Goal: Information Seeking & Learning: Learn about a topic

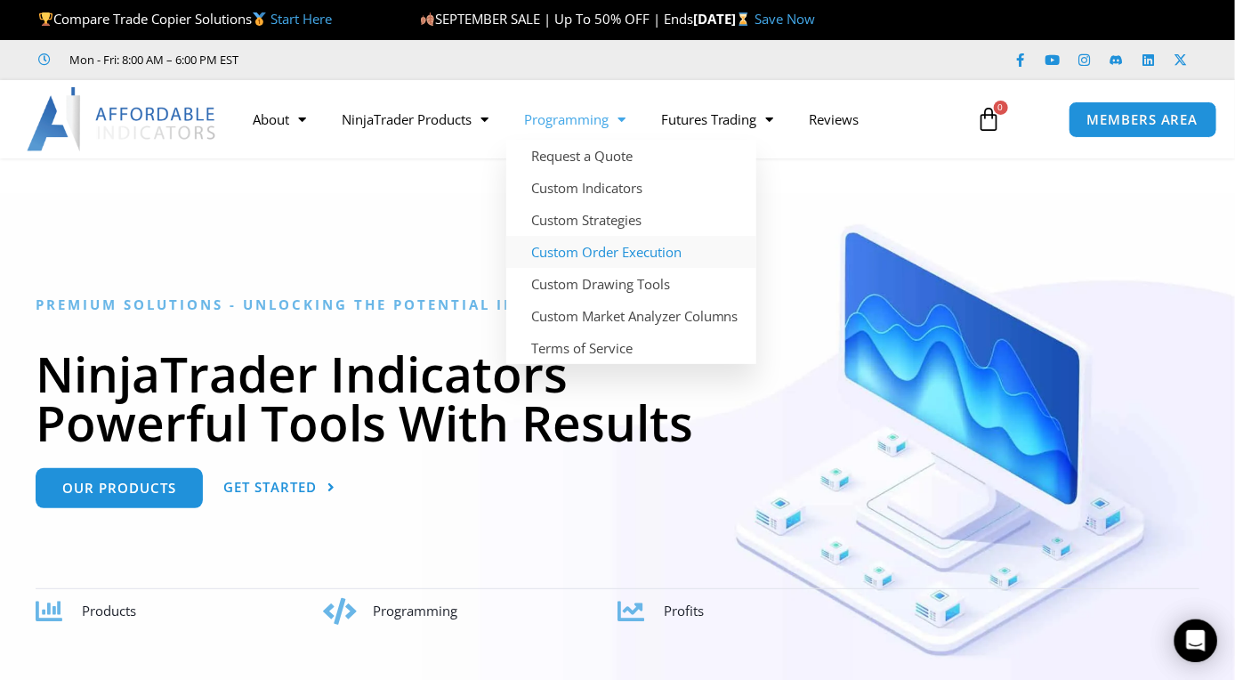
click at [576, 252] on link "Custom Order Execution" at bounding box center [631, 252] width 250 height 32
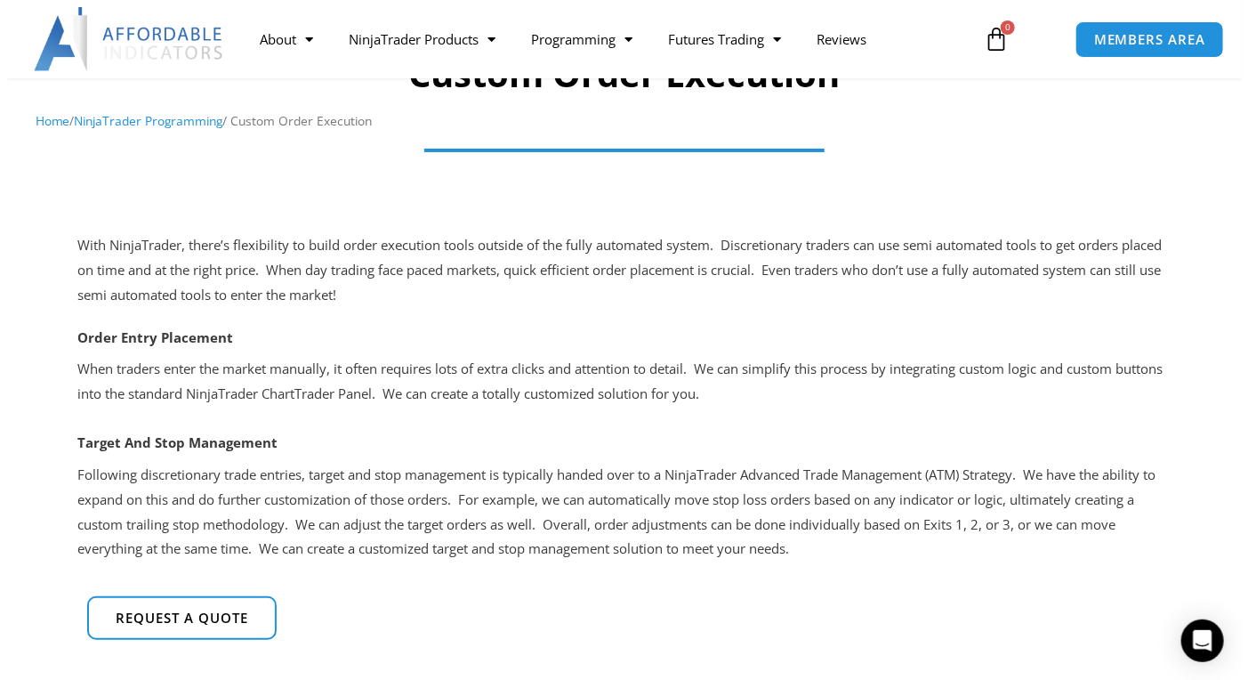
scroll to position [178, 0]
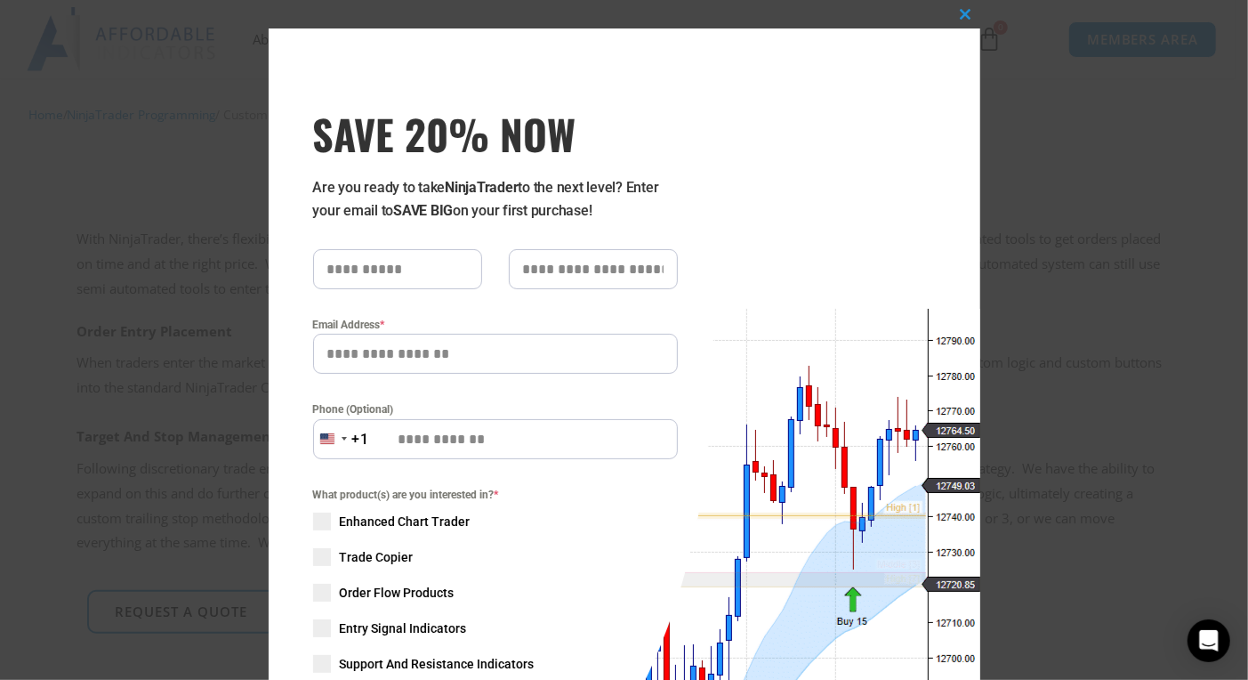
click at [350, 279] on input "SAVE 20% NOW popup" at bounding box center [397, 269] width 169 height 40
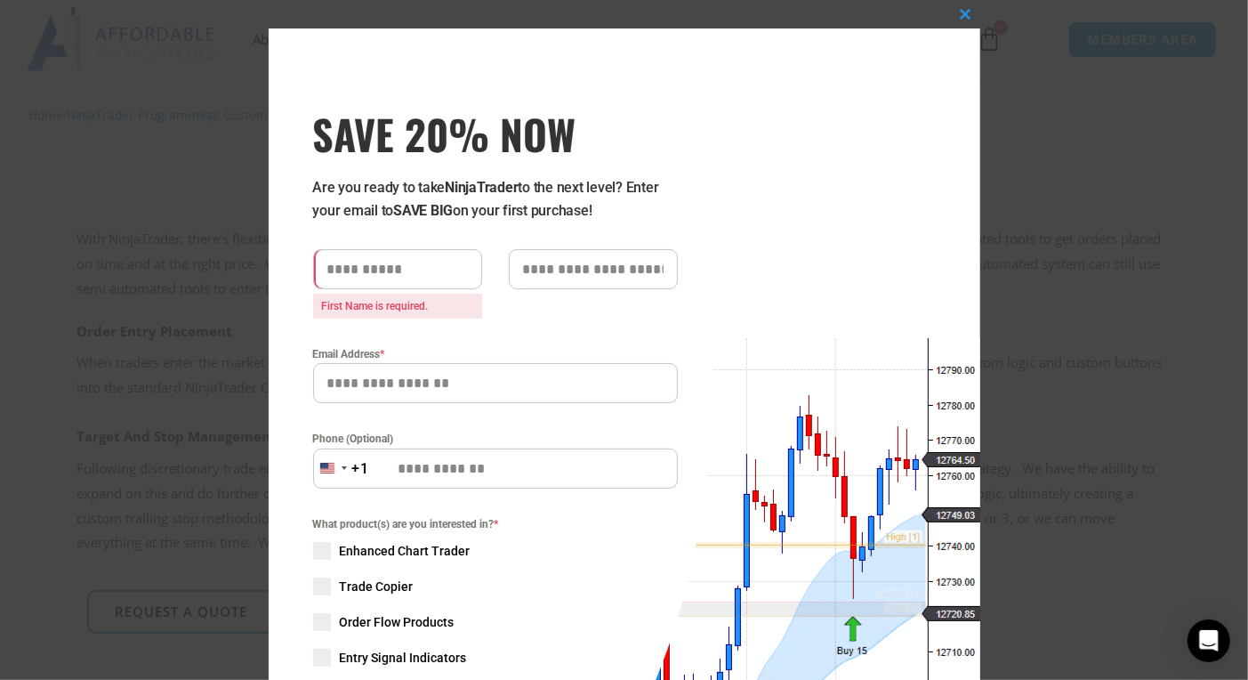
type input "****"
type input "*******"
type input "**********"
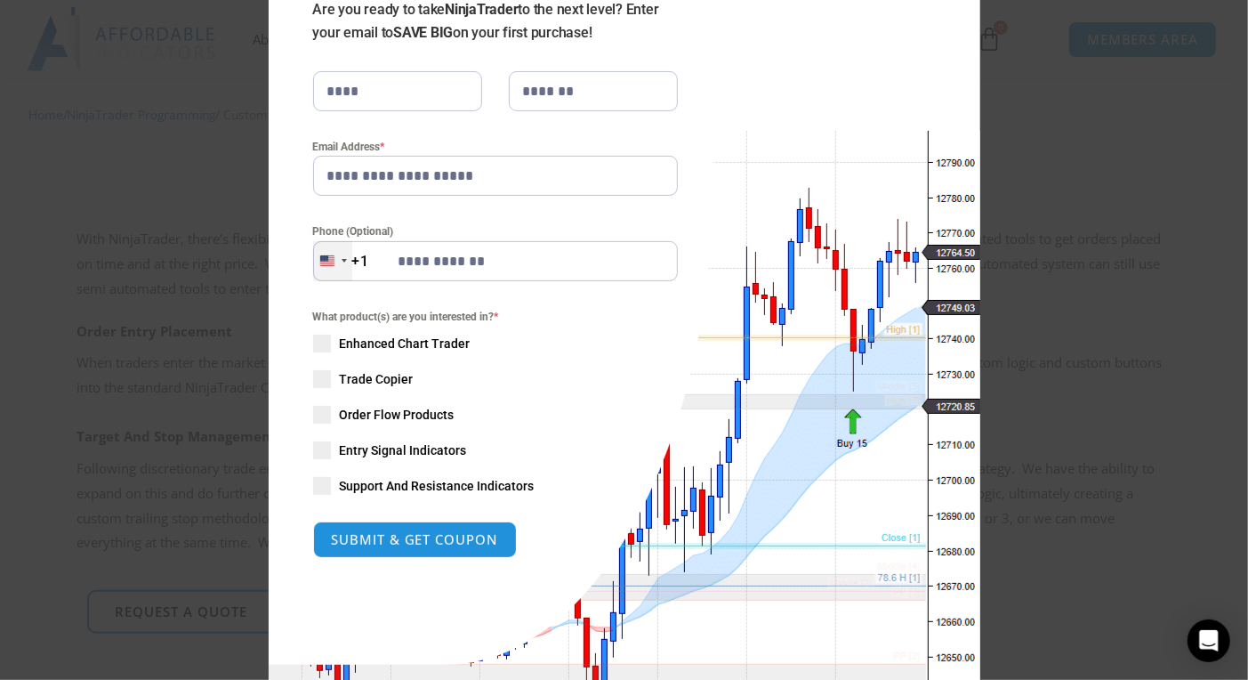
drag, startPoint x: 481, startPoint y: 263, endPoint x: 316, endPoint y: 272, distance: 164.9
click at [316, 272] on div "United States +1 +1 244 results found Afghanistan +93 Åland Islands +358 Albani…" at bounding box center [495, 261] width 365 height 40
drag, startPoint x: 492, startPoint y: 263, endPoint x: 424, endPoint y: 262, distance: 68.5
click at [424, 262] on input "Phone (Optional)" at bounding box center [495, 261] width 365 height 40
click at [485, 258] on input "Phone (Optional)" at bounding box center [495, 261] width 365 height 40
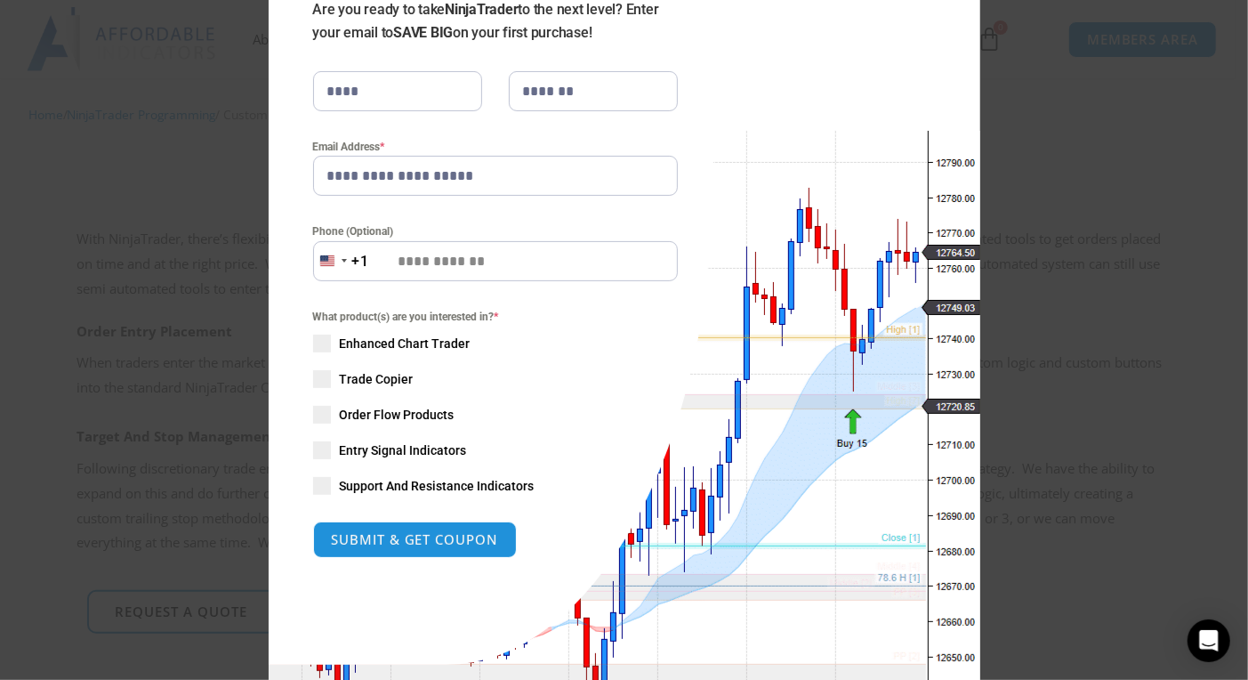
click at [485, 258] on input "Phone (Optional)" at bounding box center [495, 261] width 365 height 40
click at [485, 259] on input "Phone (Optional)" at bounding box center [495, 261] width 365 height 40
click at [479, 262] on input "Phone (Optional)" at bounding box center [495, 261] width 365 height 40
click at [687, 190] on div "**********" at bounding box center [491, 258] width 445 height 814
click at [451, 585] on div "**********" at bounding box center [491, 258] width 445 height 814
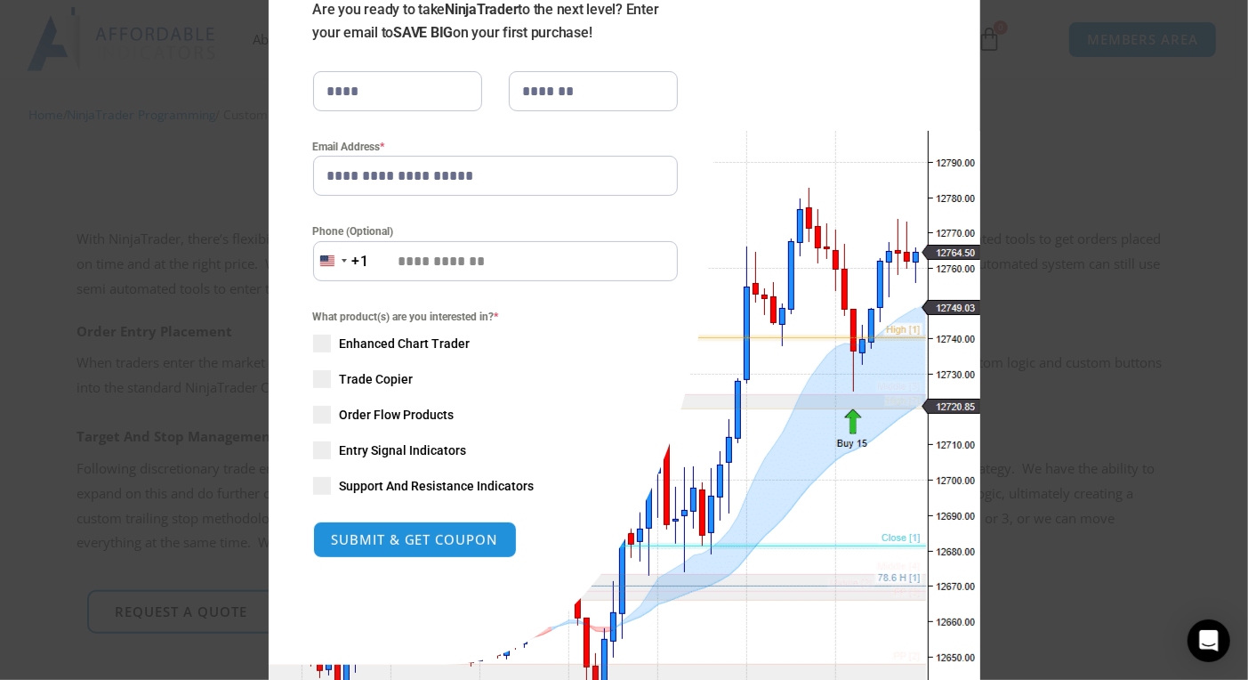
click at [451, 581] on div "**********" at bounding box center [495, 258] width 365 height 654
click at [452, 577] on div "**********" at bounding box center [495, 258] width 365 height 654
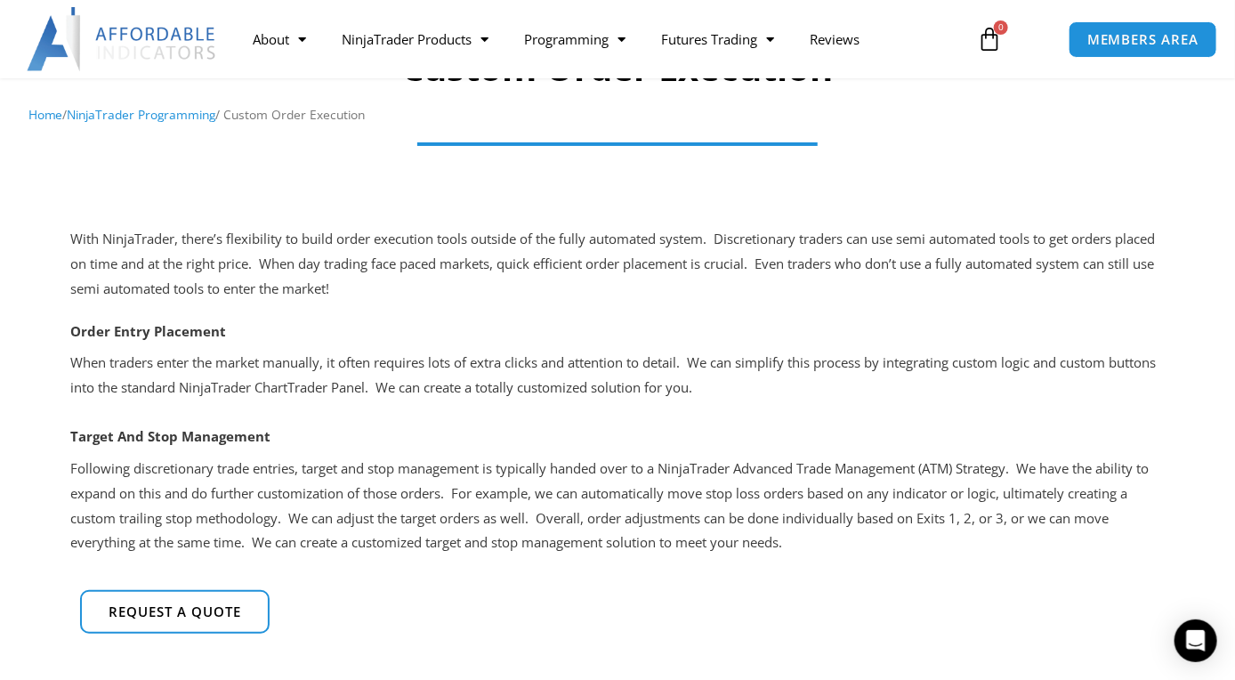
click at [650, 172] on div at bounding box center [617, 156] width 1112 height 36
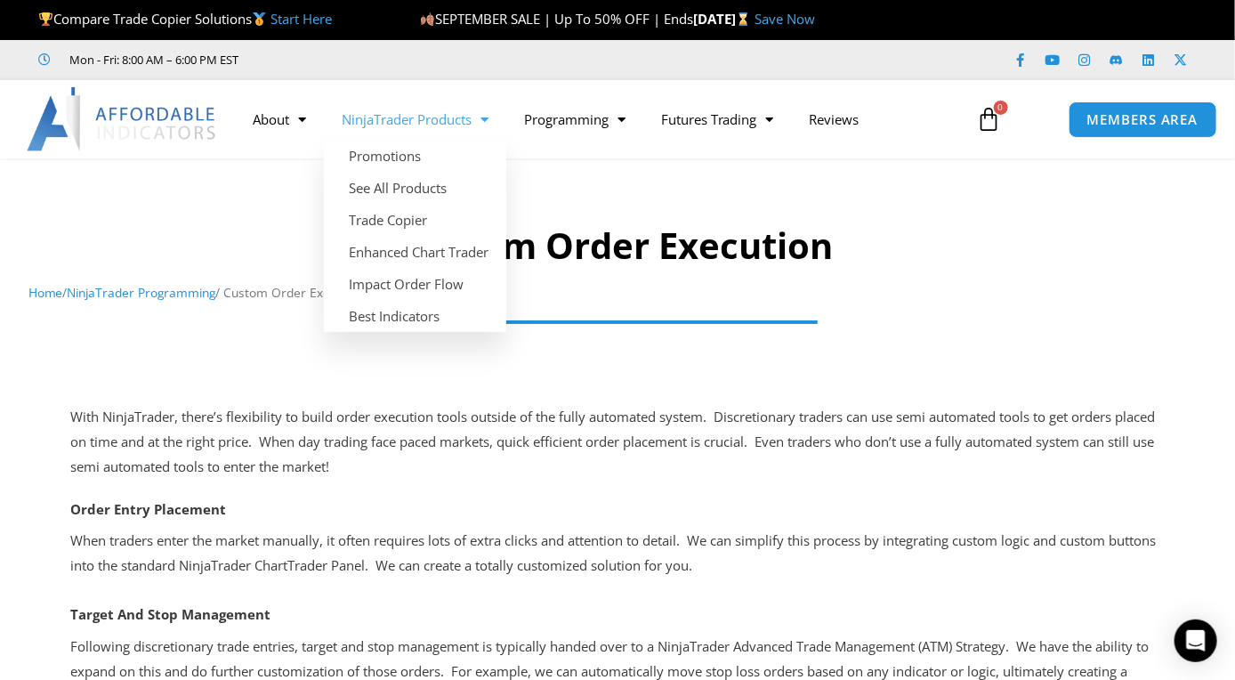
click at [439, 120] on link "NinjaTrader Products" at bounding box center [415, 119] width 182 height 41
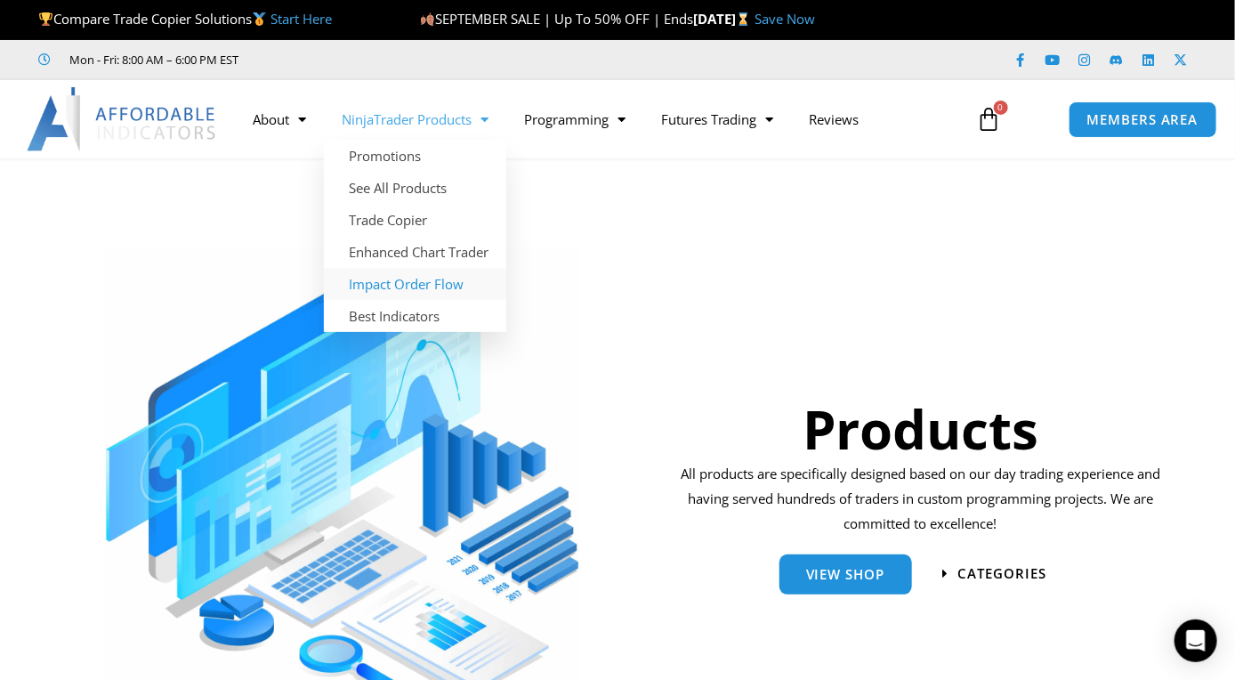
click at [351, 284] on link "Impact Order Flow" at bounding box center [415, 284] width 182 height 32
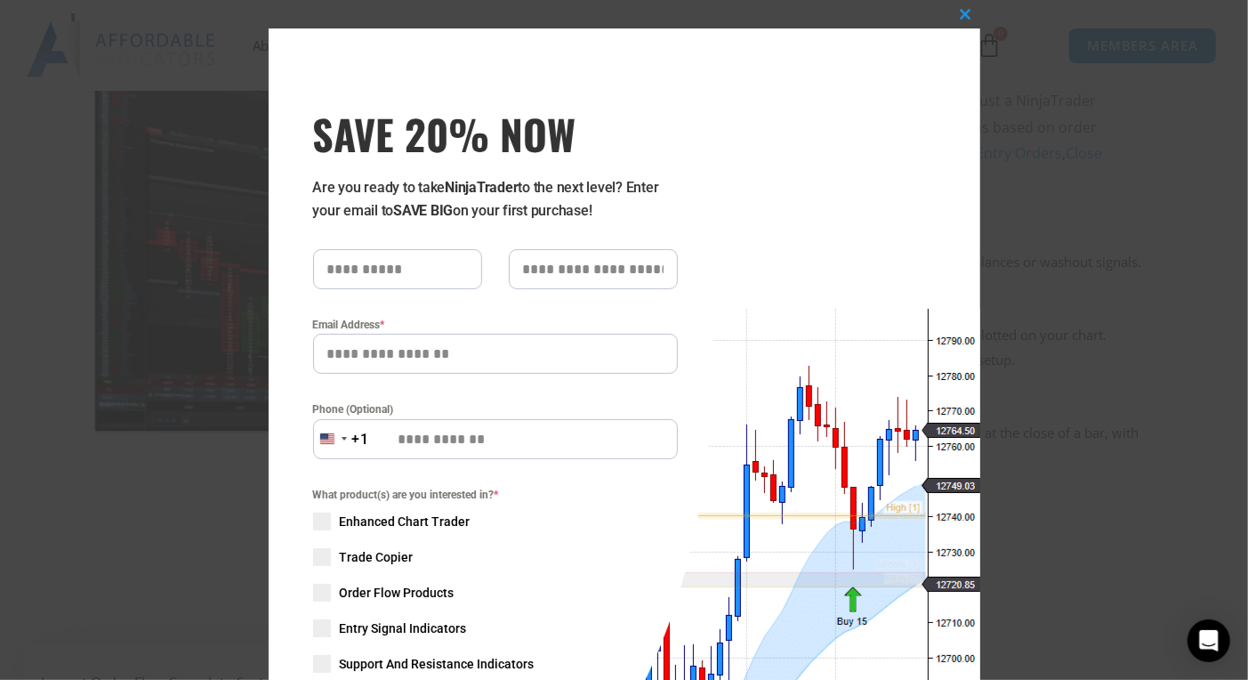
click at [424, 272] on input "SAVE 20% NOW popup" at bounding box center [397, 269] width 169 height 40
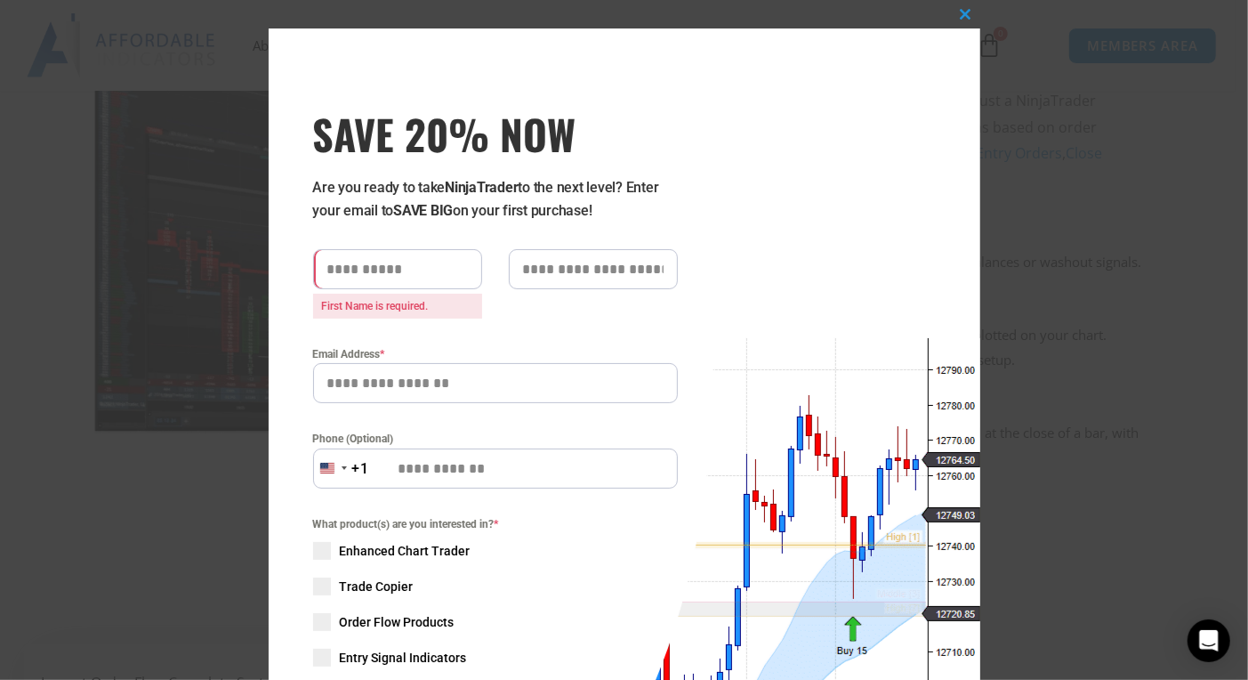
type input "****"
type input "*******"
type input "**********"
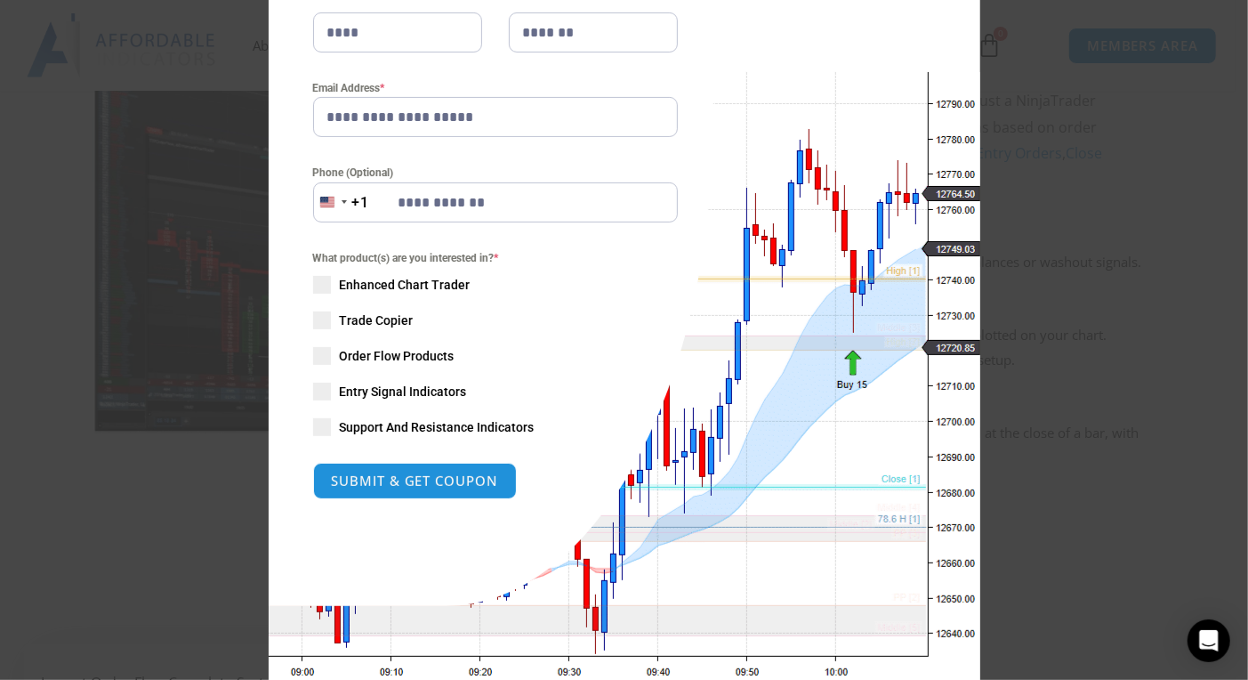
scroll to position [267, 0]
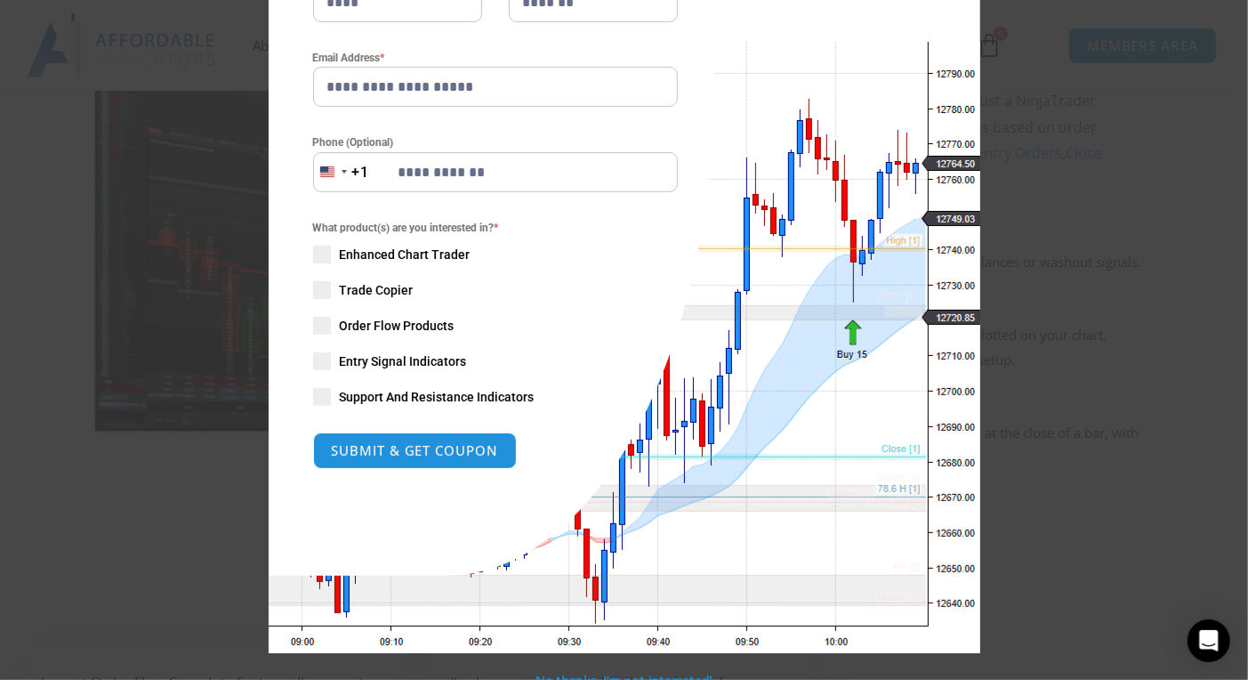
click at [313, 255] on span "SAVE 20% NOW popup" at bounding box center [322, 255] width 18 height 18
click at [313, 287] on span "SAVE 20% NOW popup" at bounding box center [322, 290] width 18 height 18
click at [316, 359] on span "SAVE 20% NOW popup" at bounding box center [322, 361] width 18 height 18
click at [317, 396] on span "SAVE 20% NOW popup" at bounding box center [322, 397] width 18 height 18
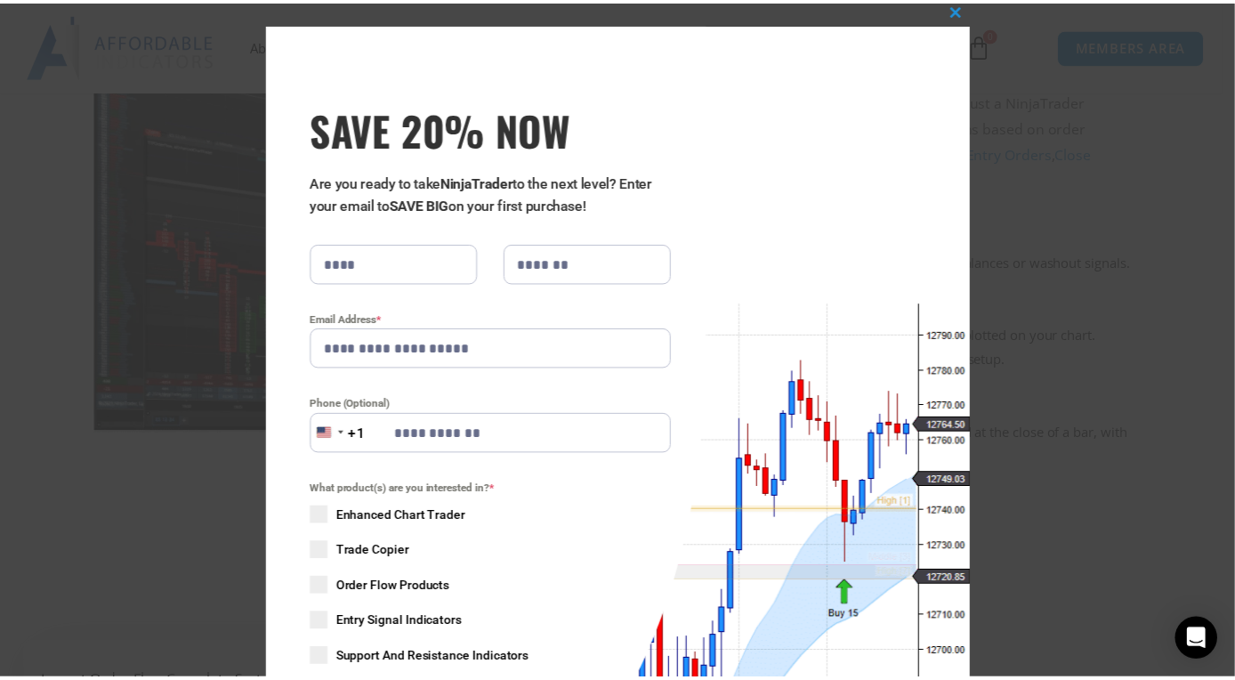
scroll to position [0, 0]
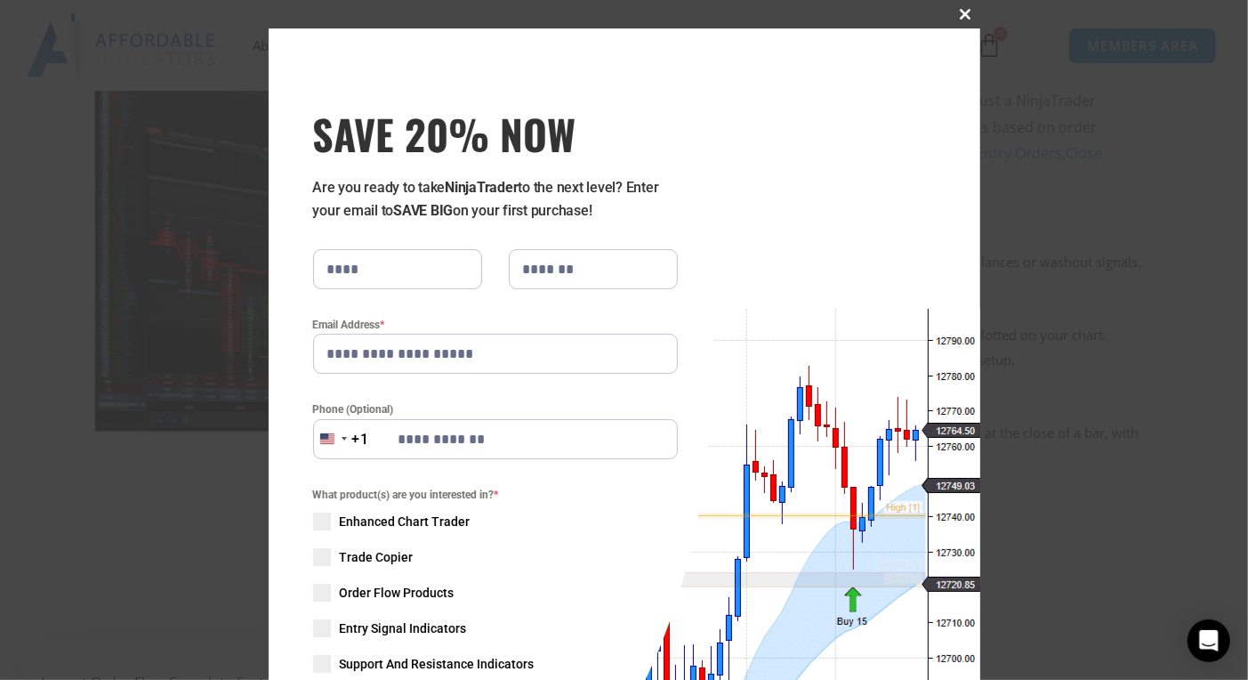
click at [962, 16] on span "SAVE 20% NOW popup" at bounding box center [966, 14] width 28 height 11
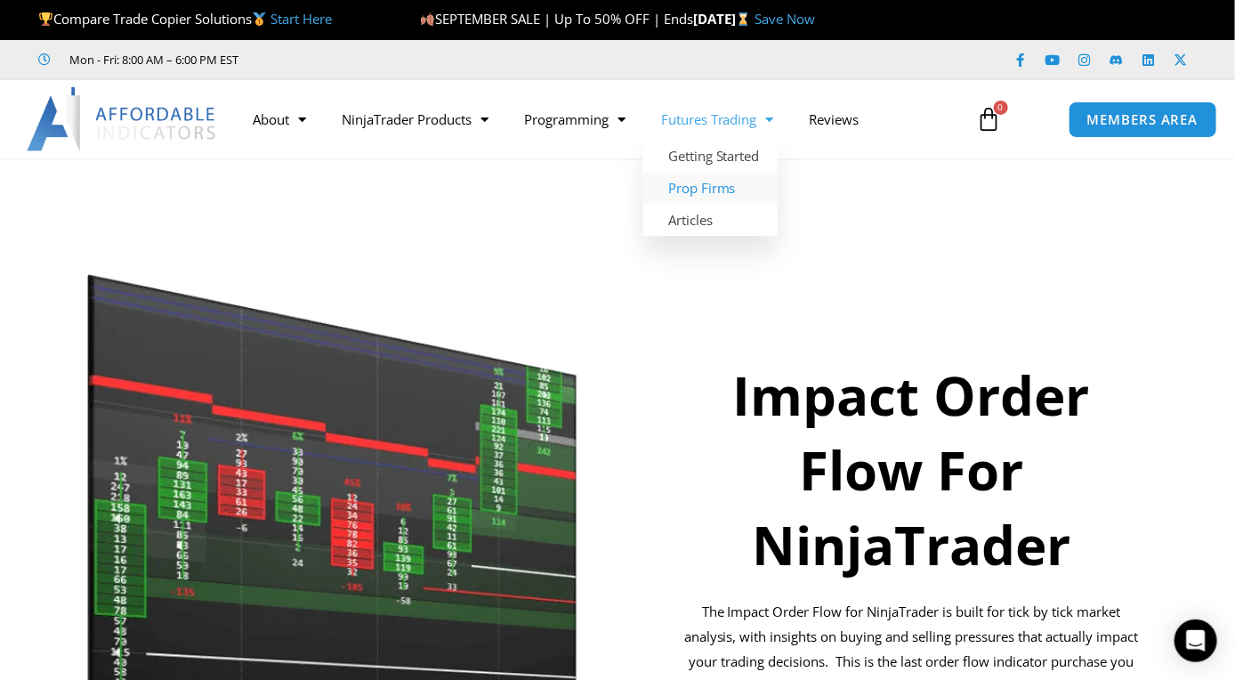
click at [700, 184] on link "Prop Firms" at bounding box center [710, 188] width 134 height 32
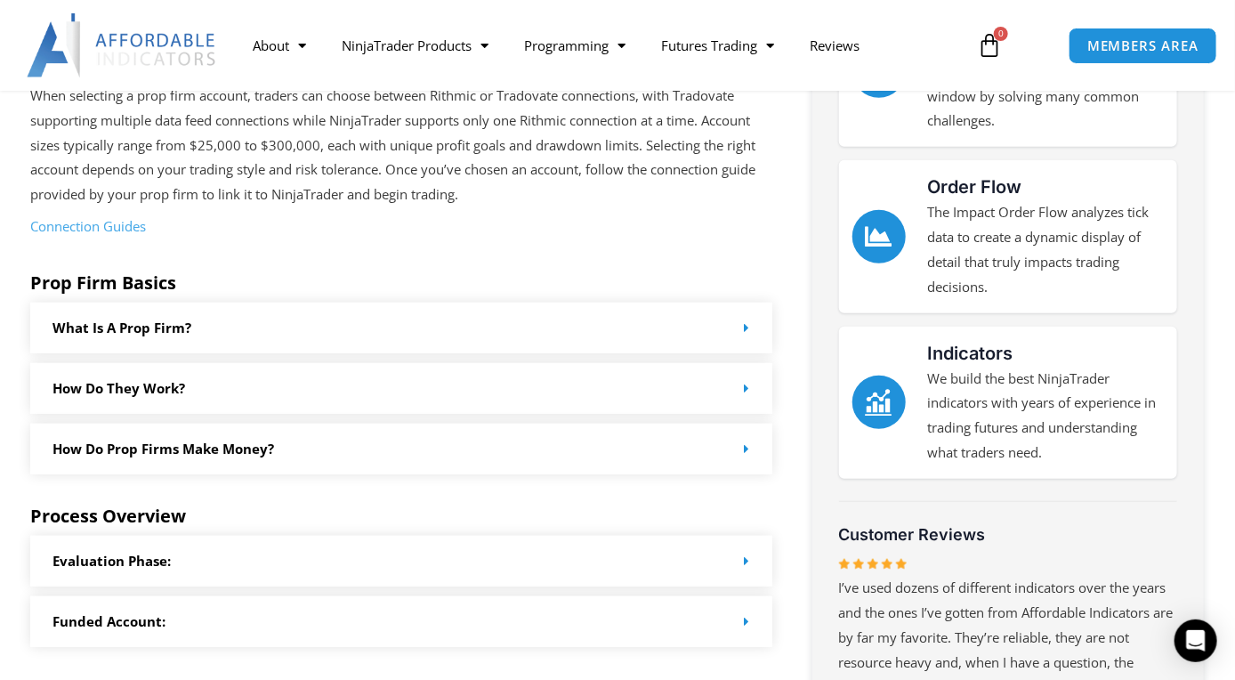
scroll to position [534, 0]
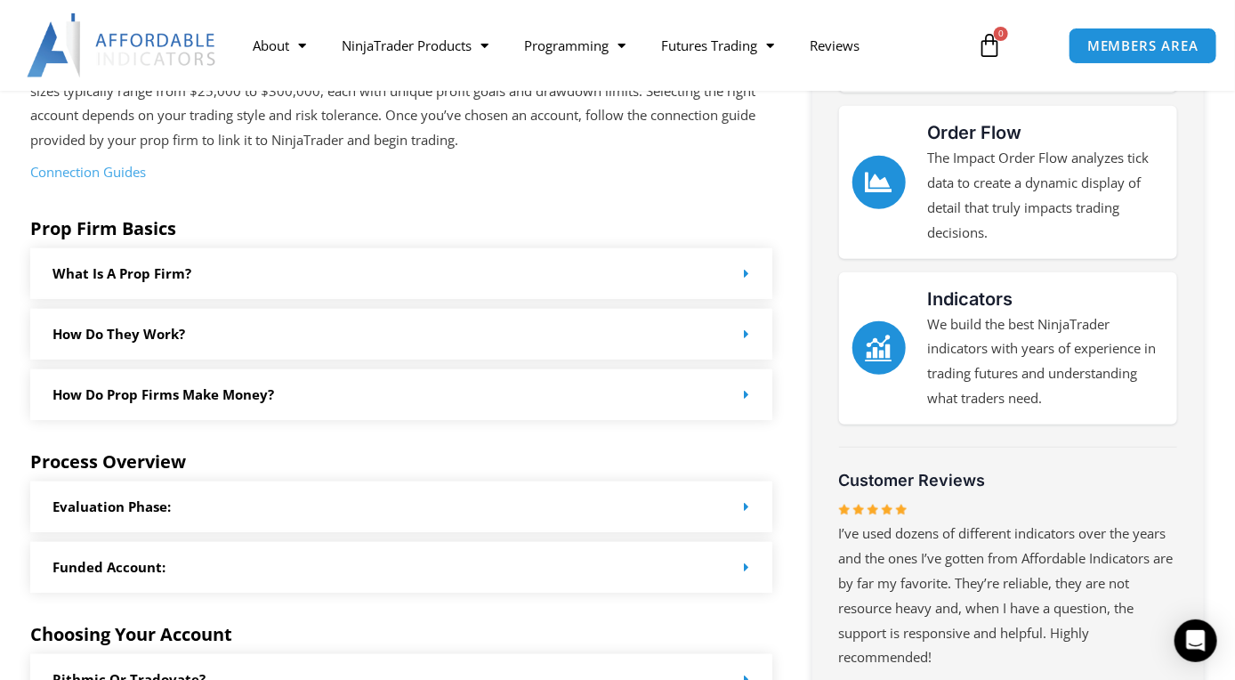
click at [283, 394] on div "How do Prop Firms make money?" at bounding box center [401, 394] width 742 height 51
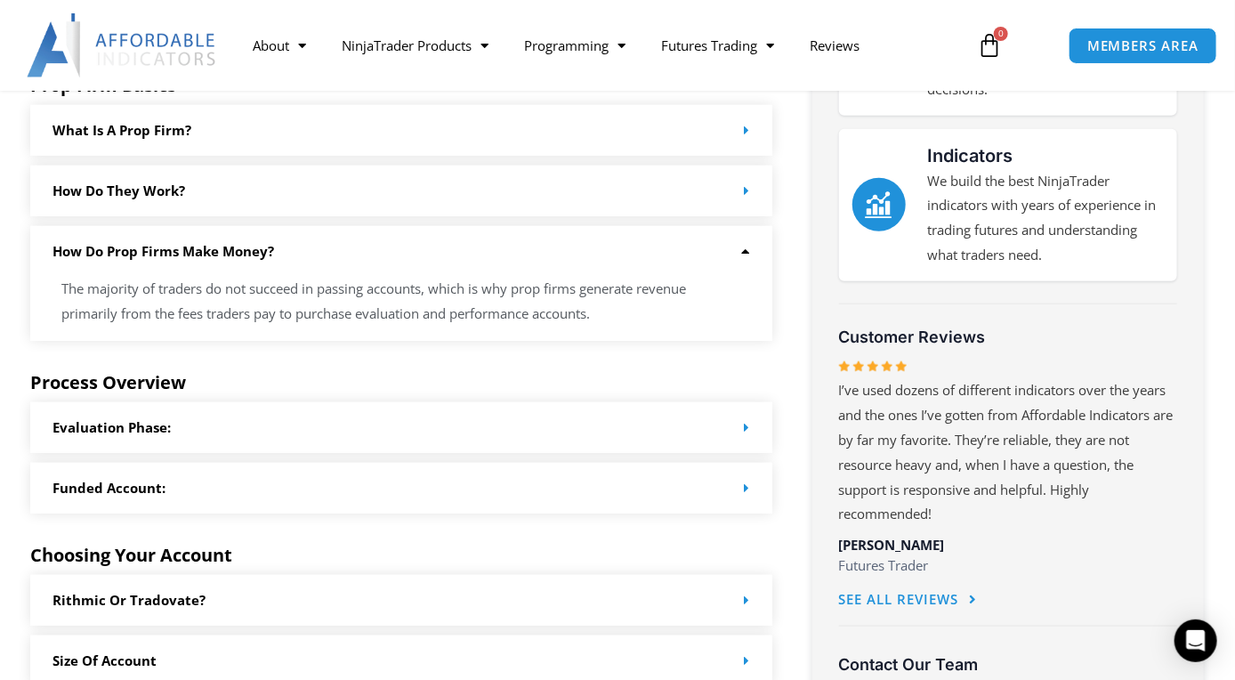
scroll to position [712, 0]
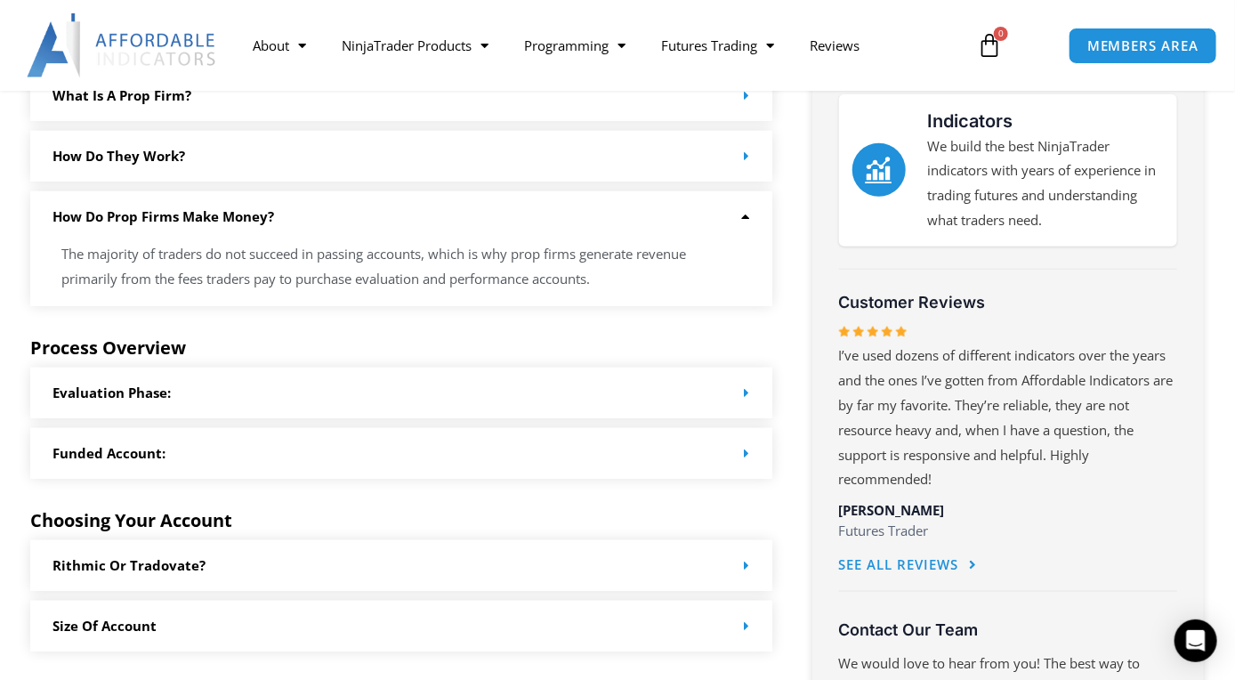
click at [665, 387] on div "Evaluation Phase:" at bounding box center [401, 392] width 742 height 51
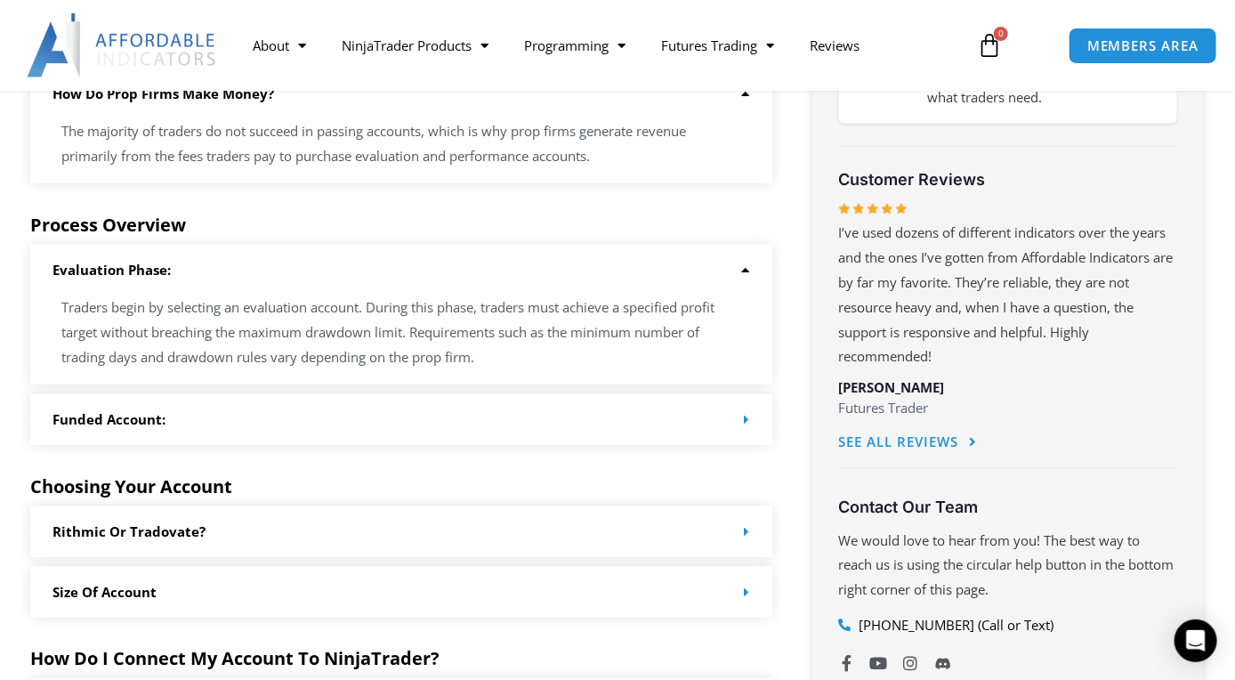
scroll to position [889, 0]
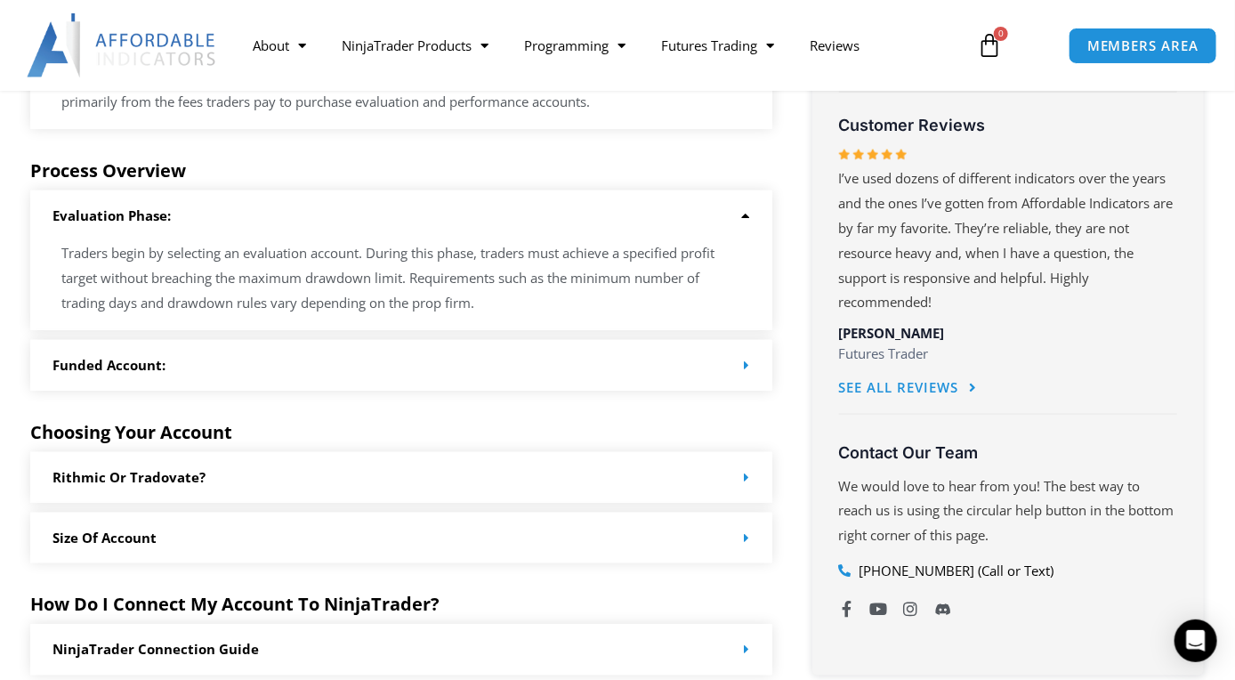
click at [299, 367] on div "Funded Account:" at bounding box center [401, 365] width 742 height 51
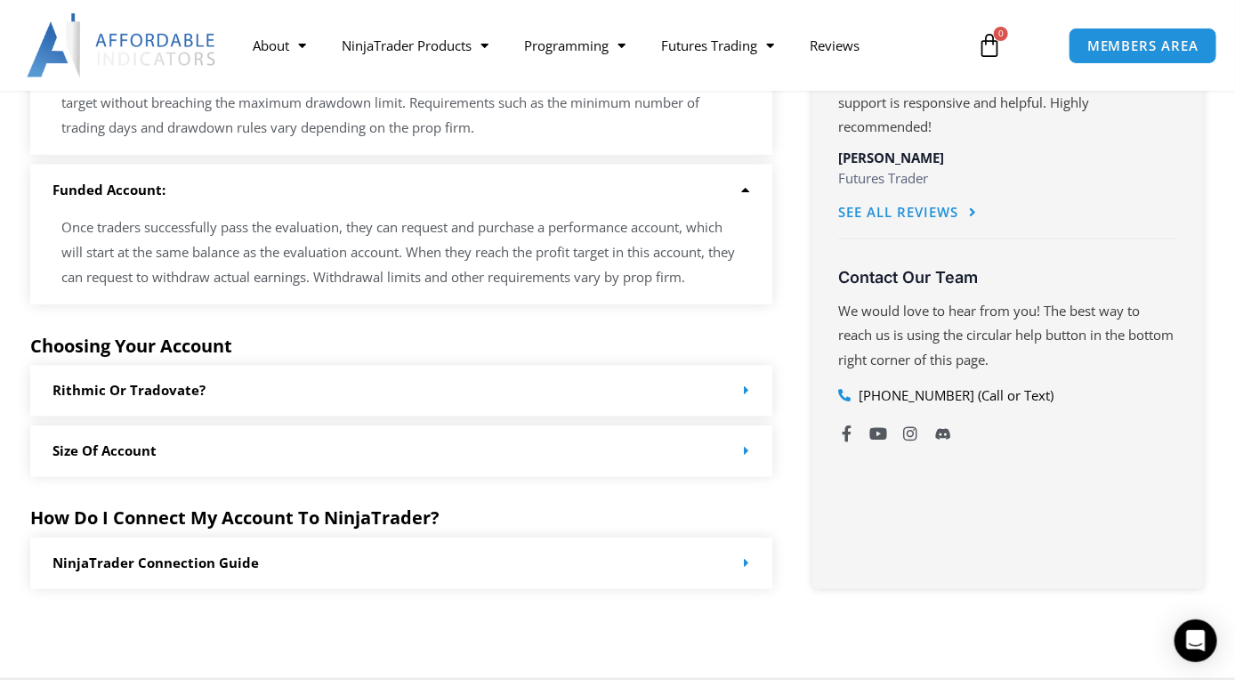
scroll to position [1068, 0]
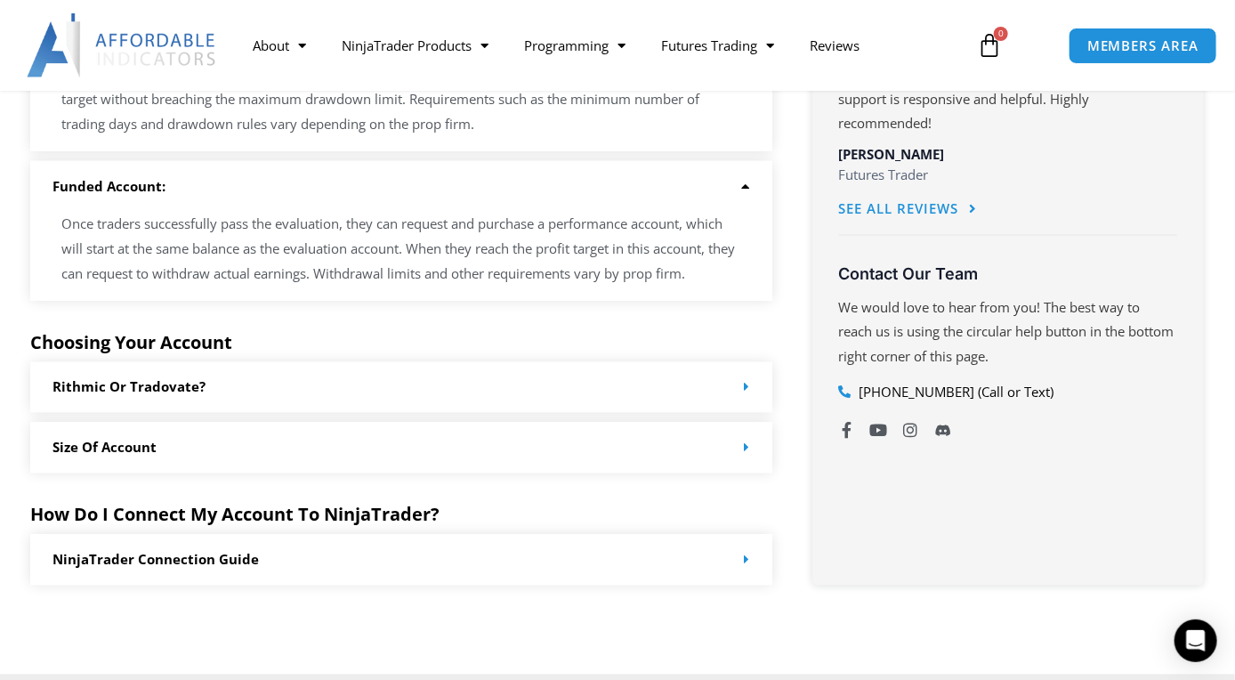
click at [486, 397] on div "Rithmic or Tradovate?" at bounding box center [401, 387] width 742 height 51
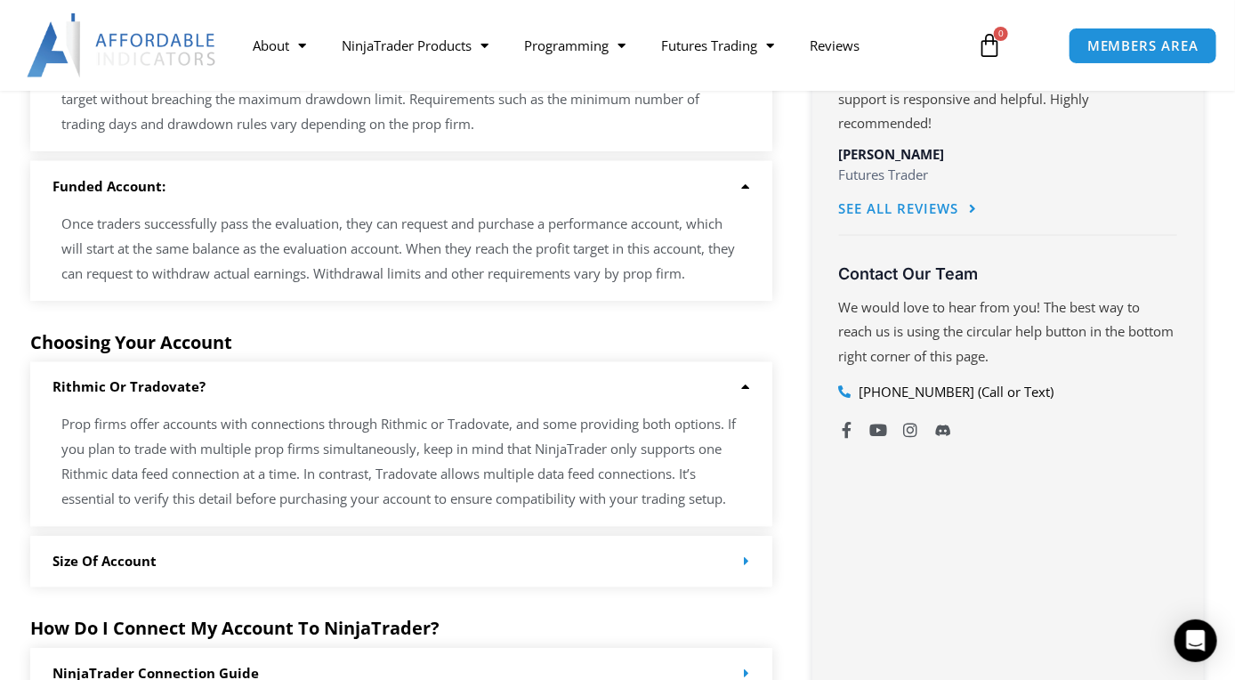
click at [486, 397] on div "Rithmic or Tradovate?" at bounding box center [401, 387] width 742 height 51
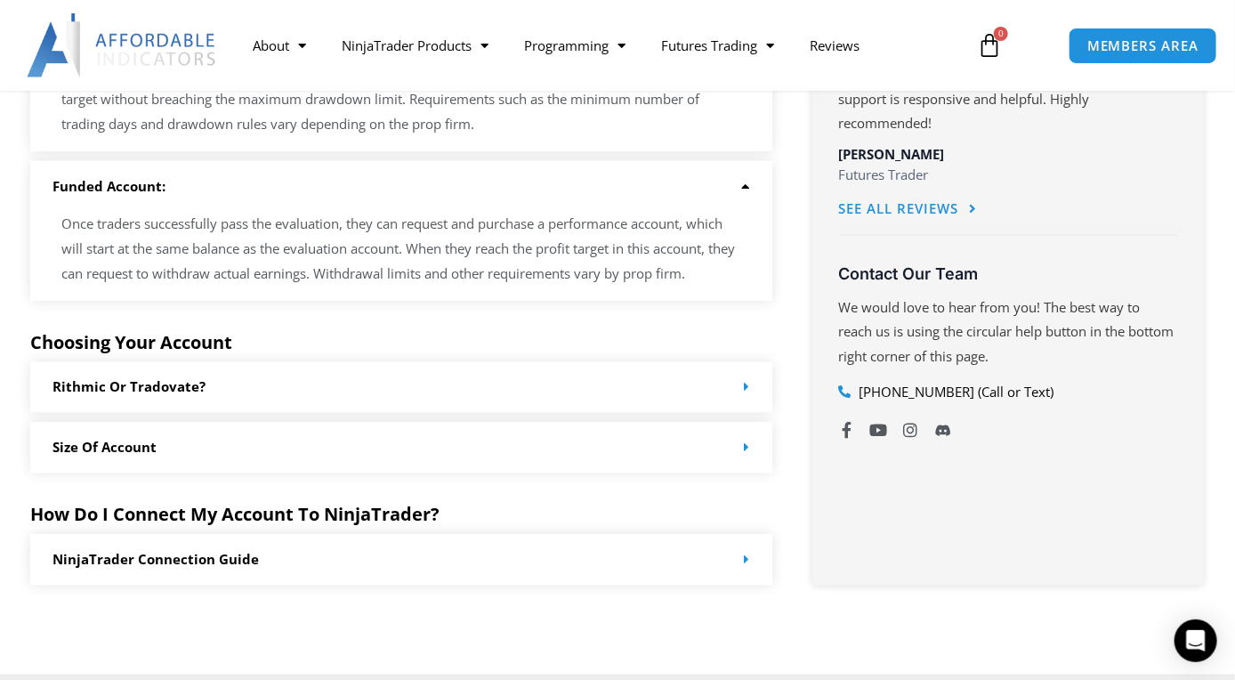
click at [459, 450] on div "Size of Account" at bounding box center [401, 448] width 742 height 51
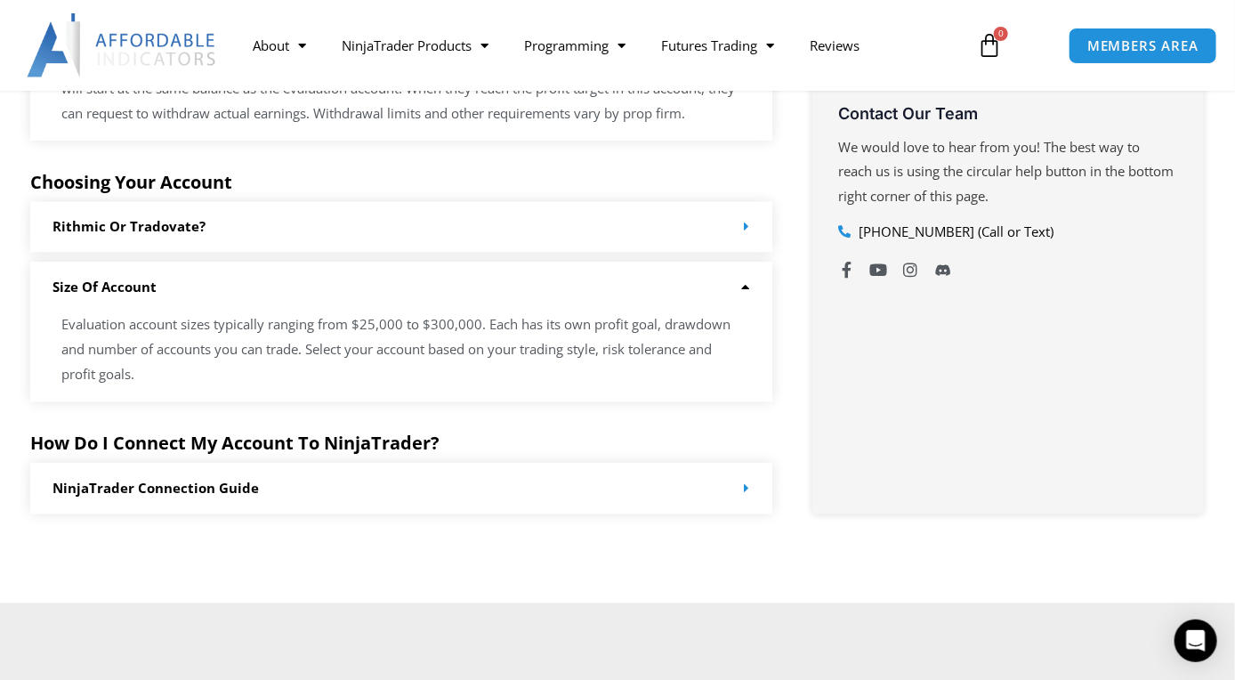
scroll to position [1246, 0]
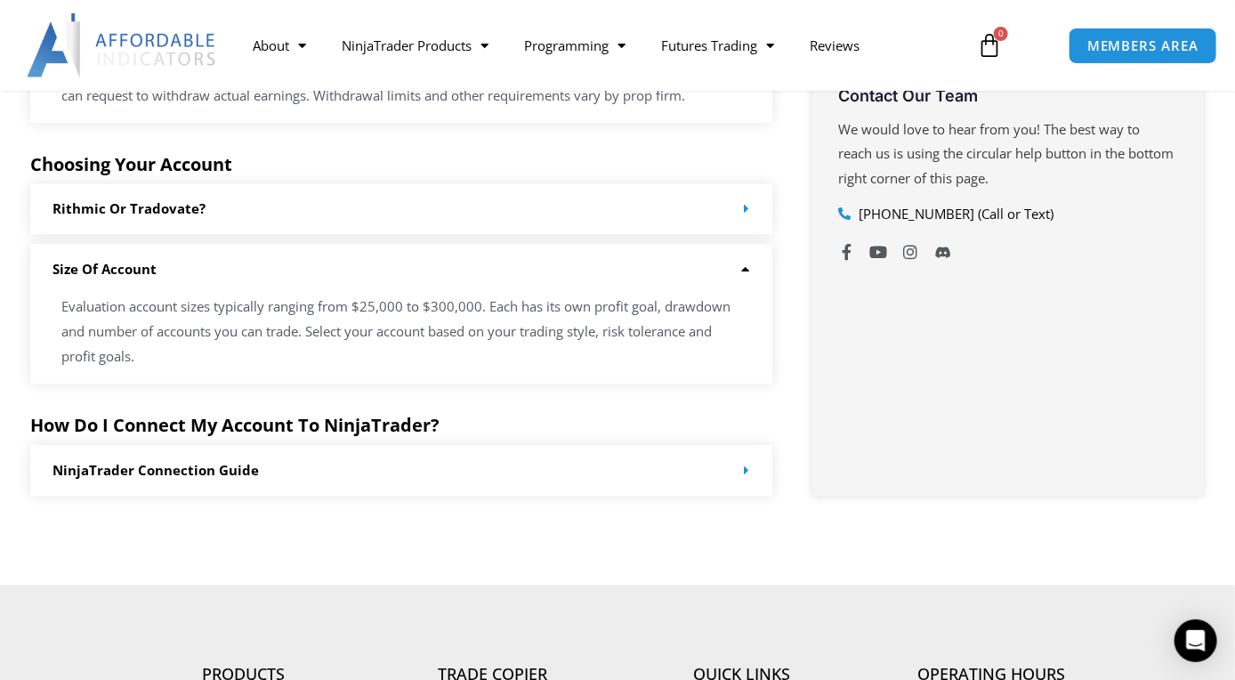
click at [320, 466] on div "NinjaTrader Connection Guide" at bounding box center [401, 471] width 742 height 51
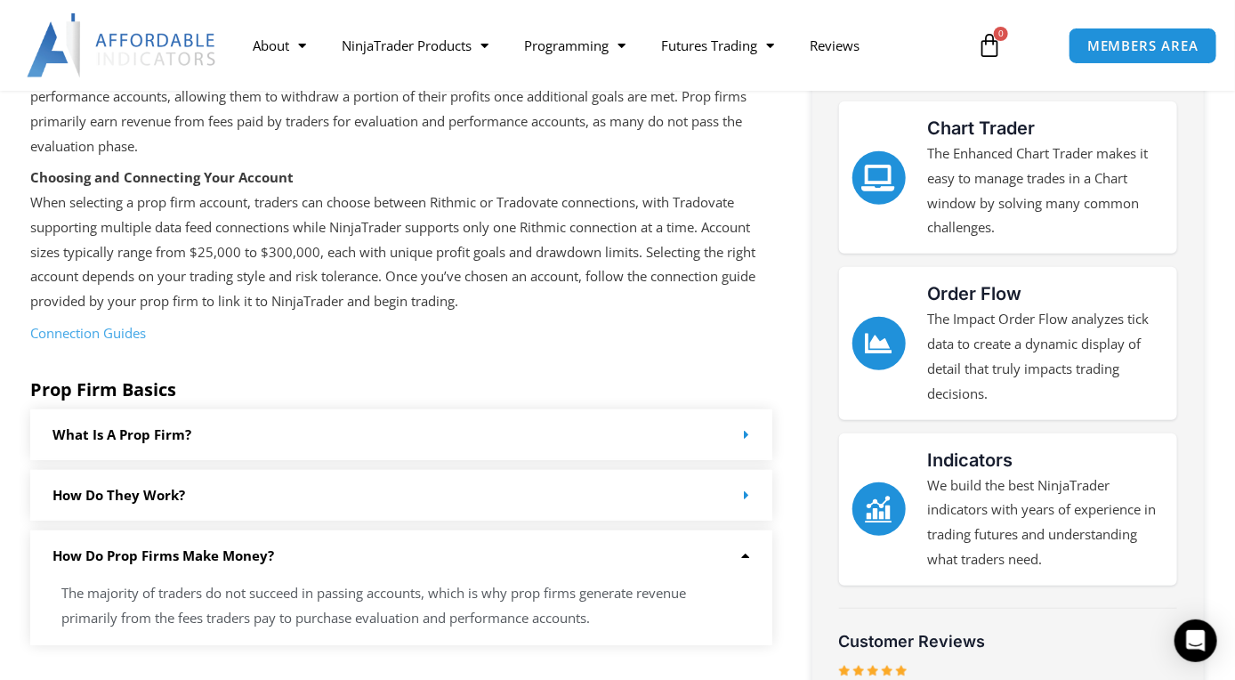
scroll to position [0, 0]
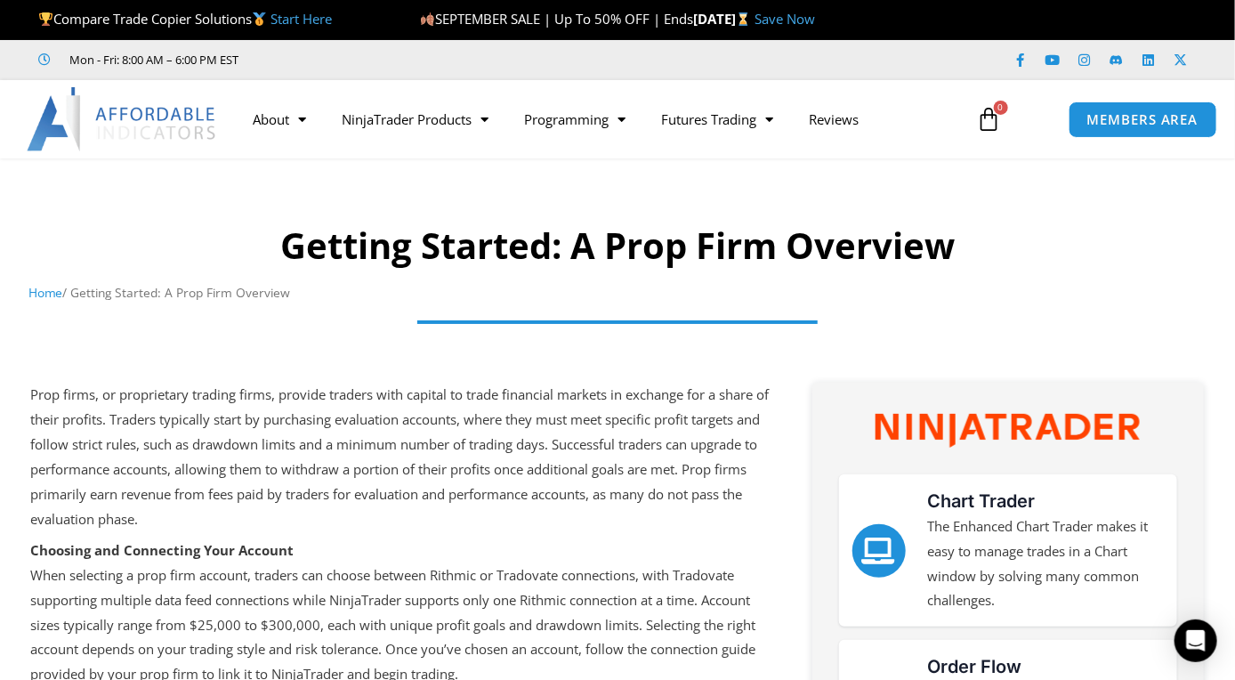
click at [571, 19] on span "SEPTEMBER SALE | Up To 50% OFF | Ends" at bounding box center [556, 19] width 273 height 18
click at [311, 16] on link "Start Here" at bounding box center [301, 19] width 61 height 18
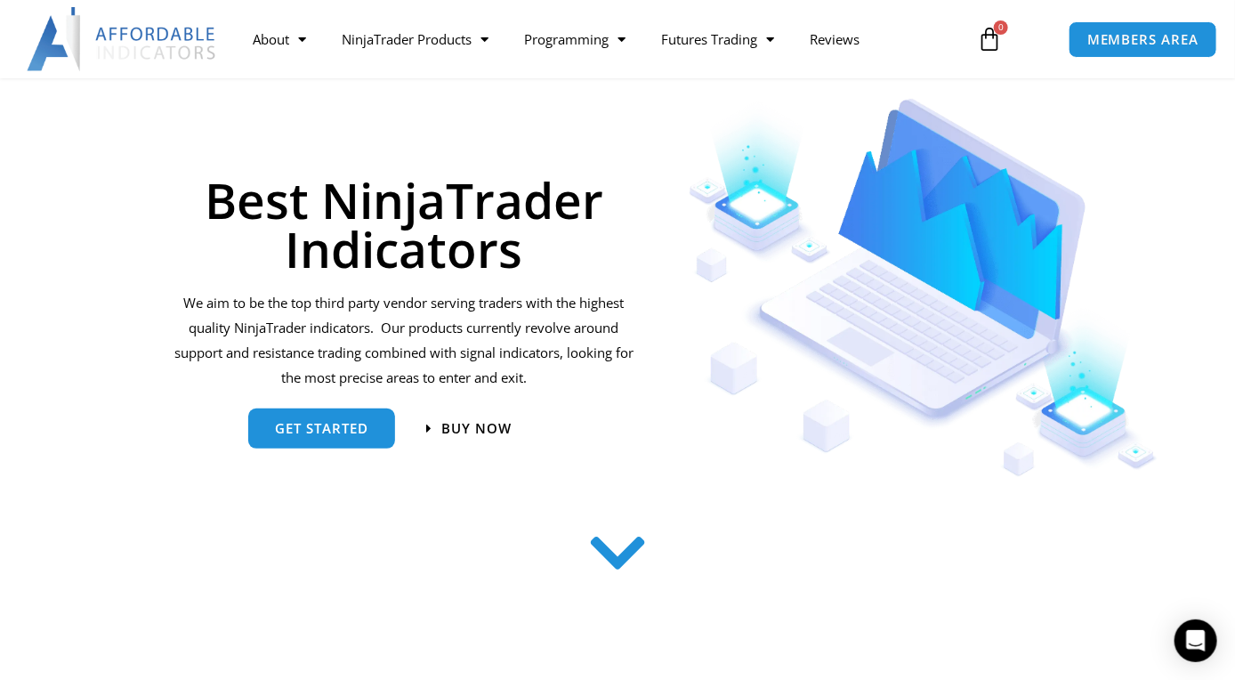
scroll to position [178, 0]
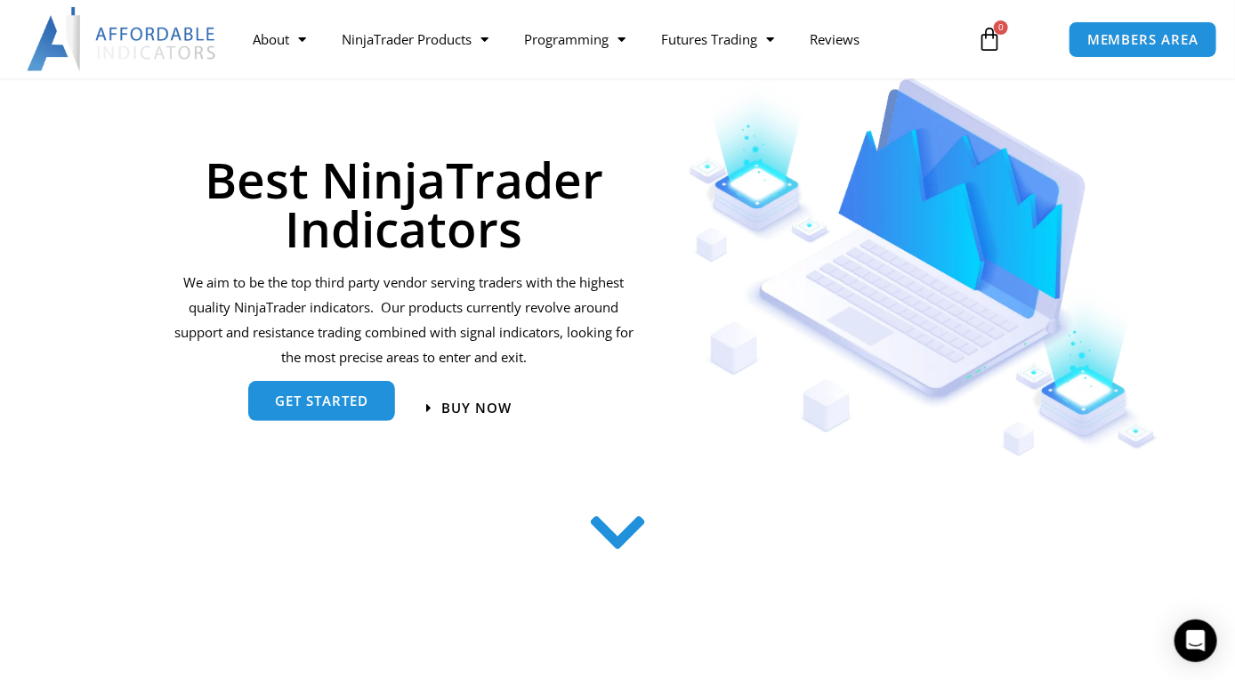
click at [329, 400] on span "get started" at bounding box center [321, 403] width 93 height 13
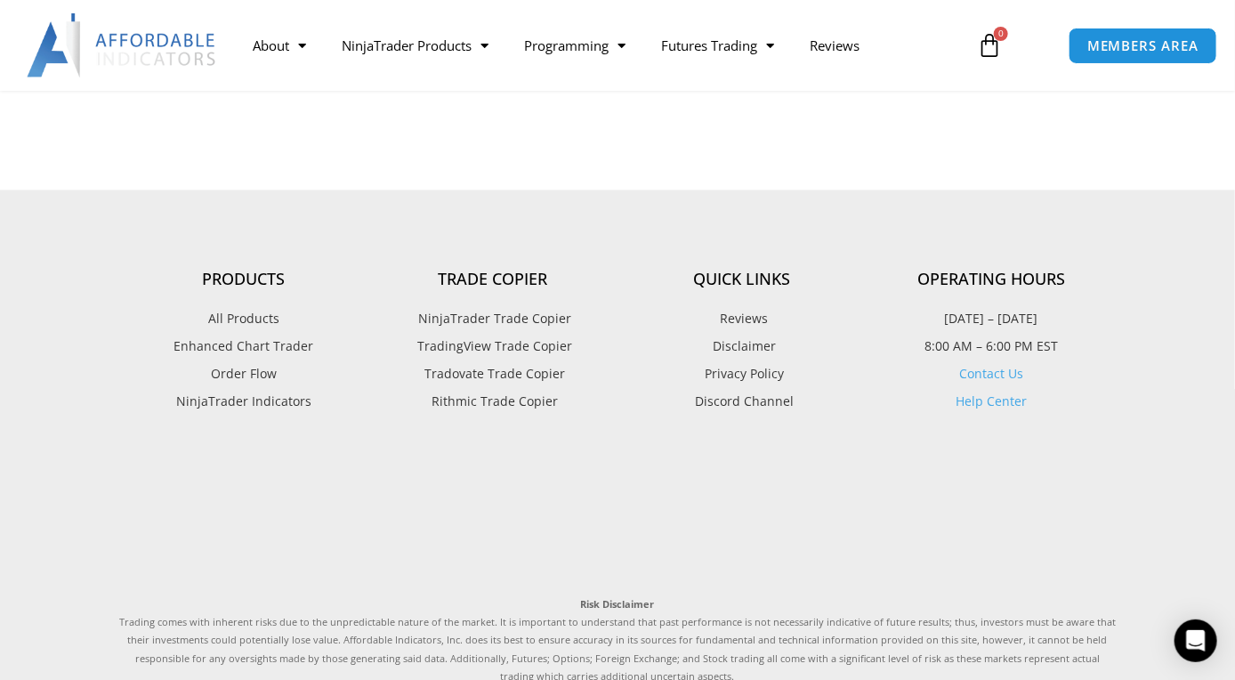
scroll to position [4357, 0]
click at [230, 310] on span "All Products" at bounding box center [243, 321] width 71 height 23
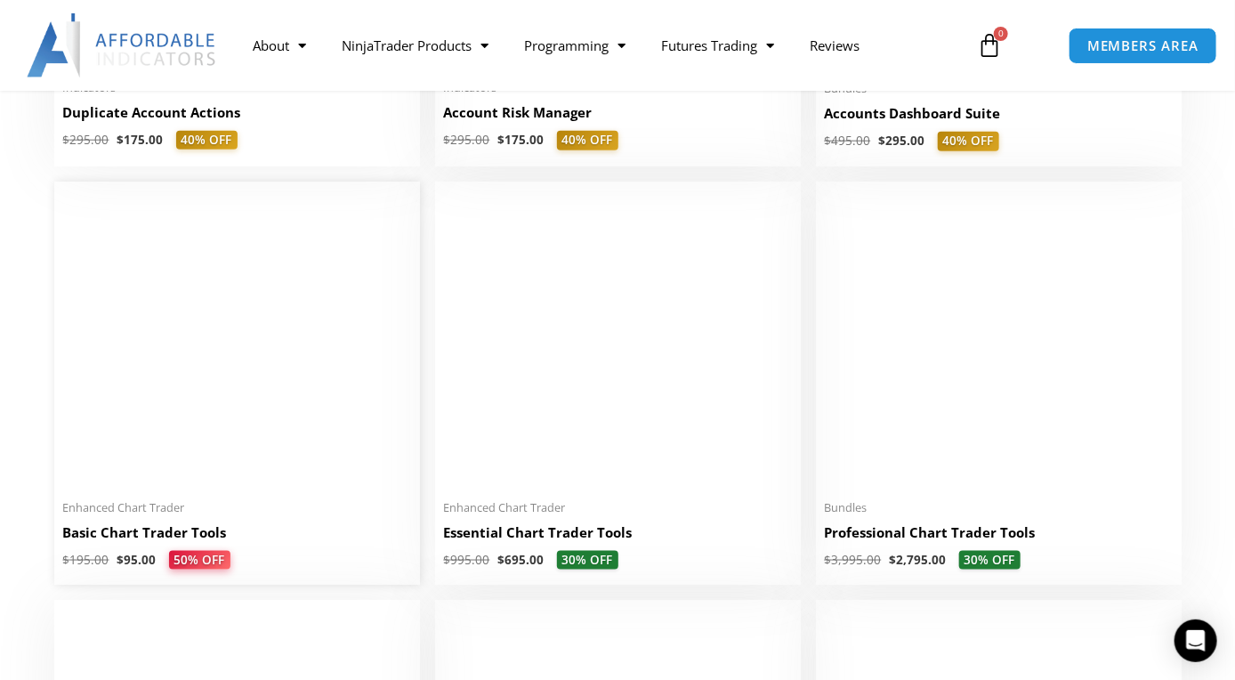
scroll to position [712, 0]
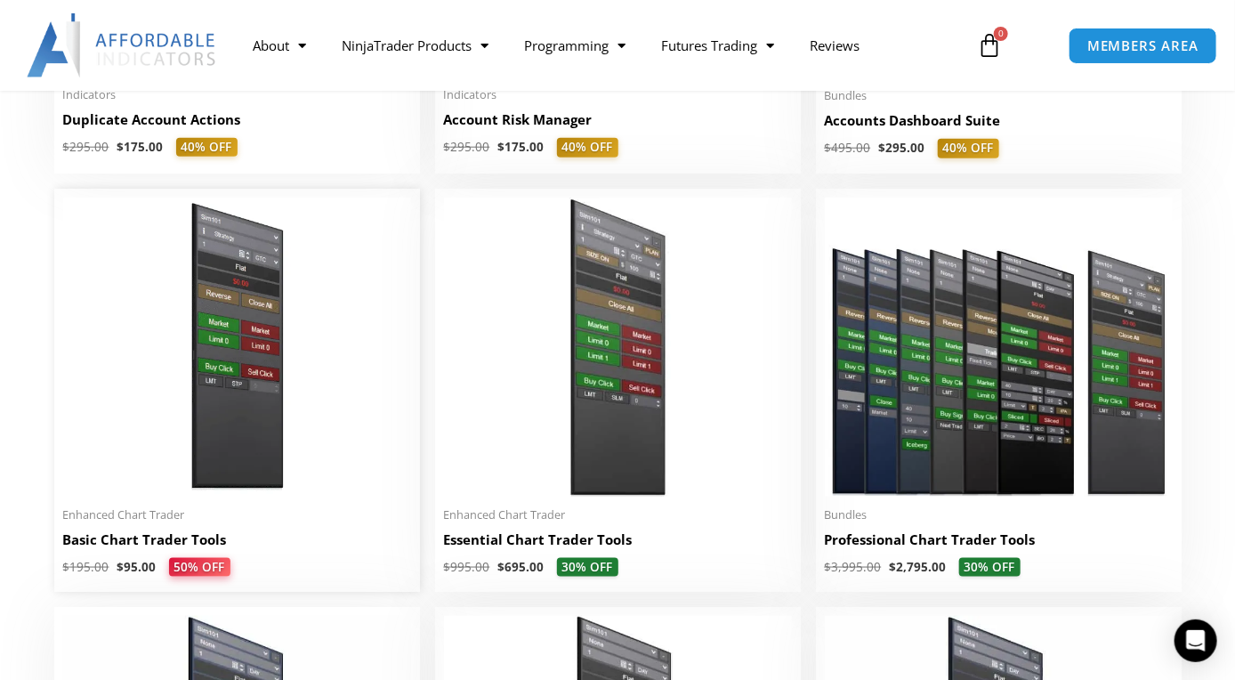
click at [229, 397] on img at bounding box center [237, 347] width 348 height 299
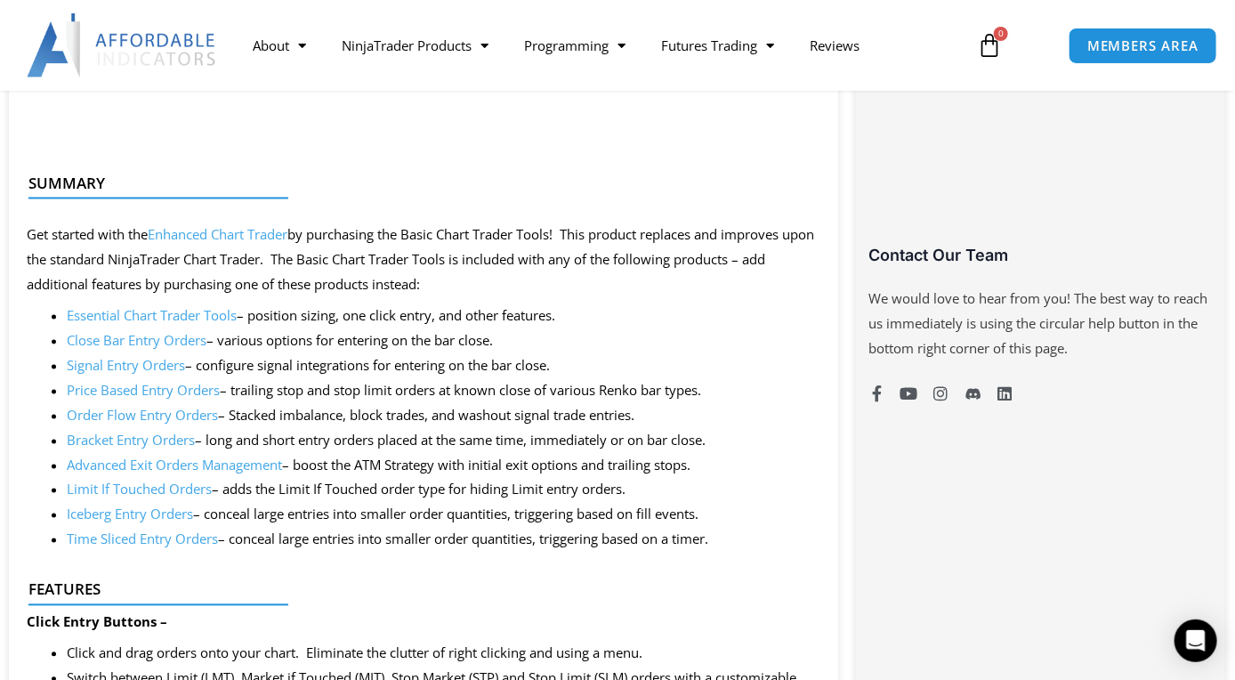
scroll to position [1246, 0]
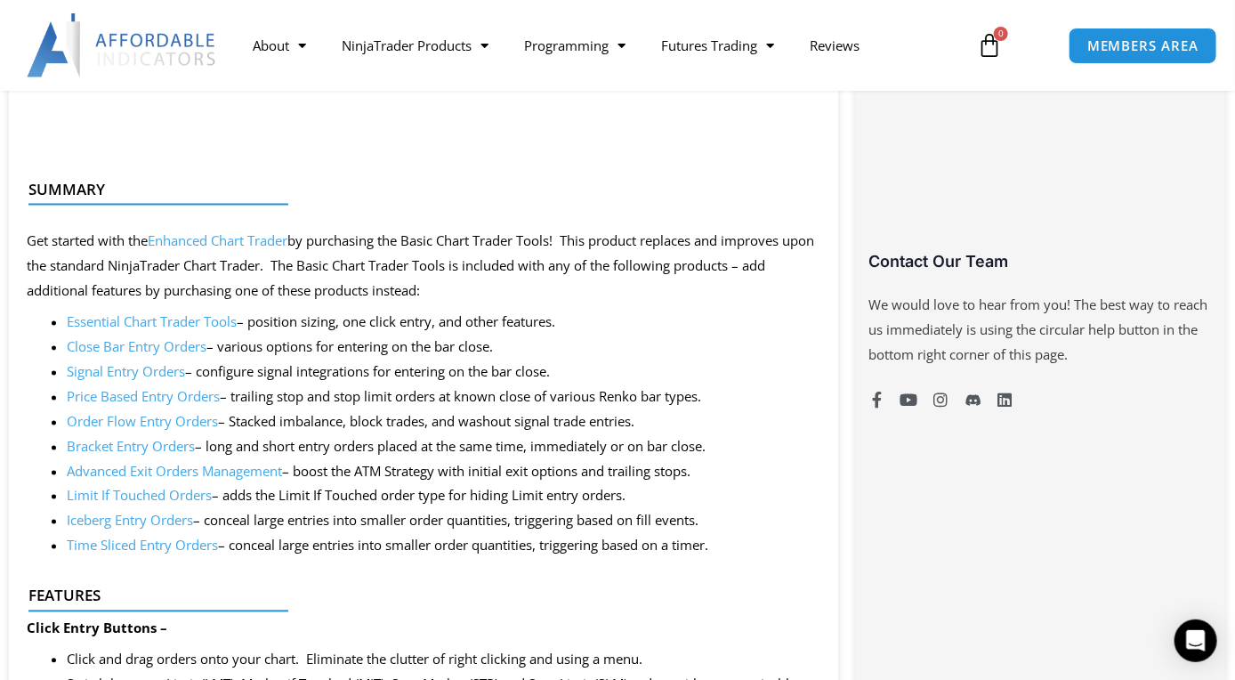
click at [156, 370] on link "Signal Entry Orders" at bounding box center [126, 372] width 118 height 18
click at [154, 344] on link "Close Bar Entry Orders" at bounding box center [137, 347] width 140 height 18
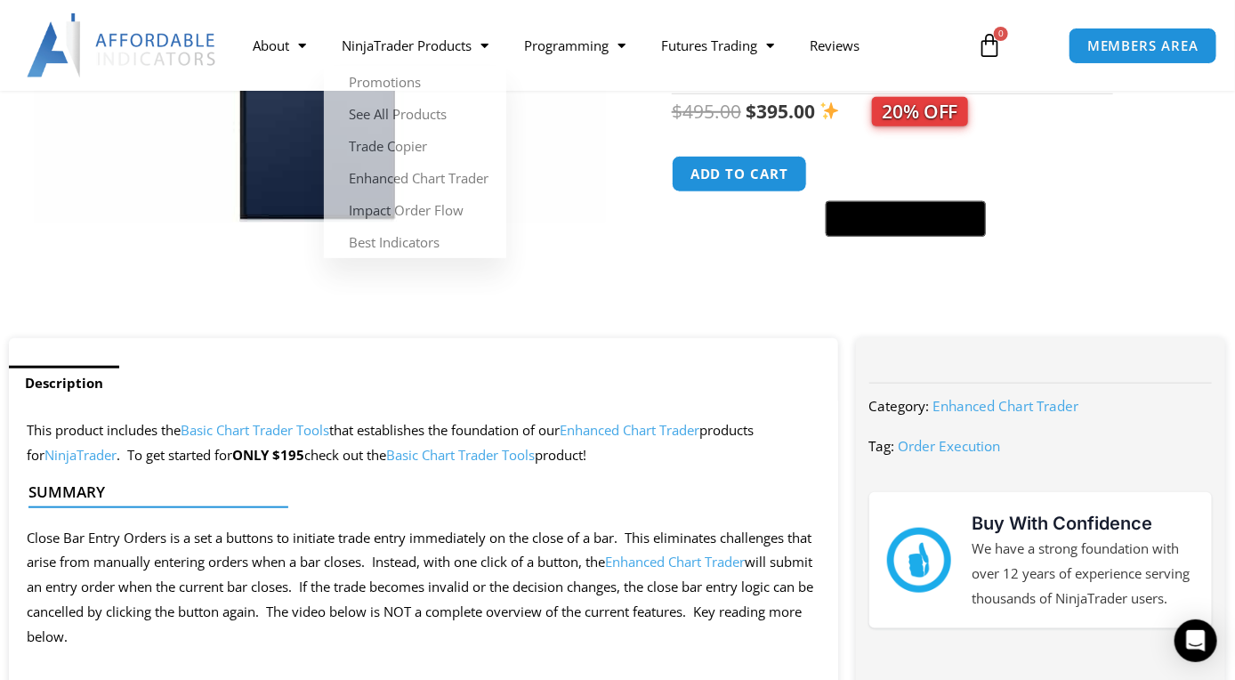
scroll to position [445, 0]
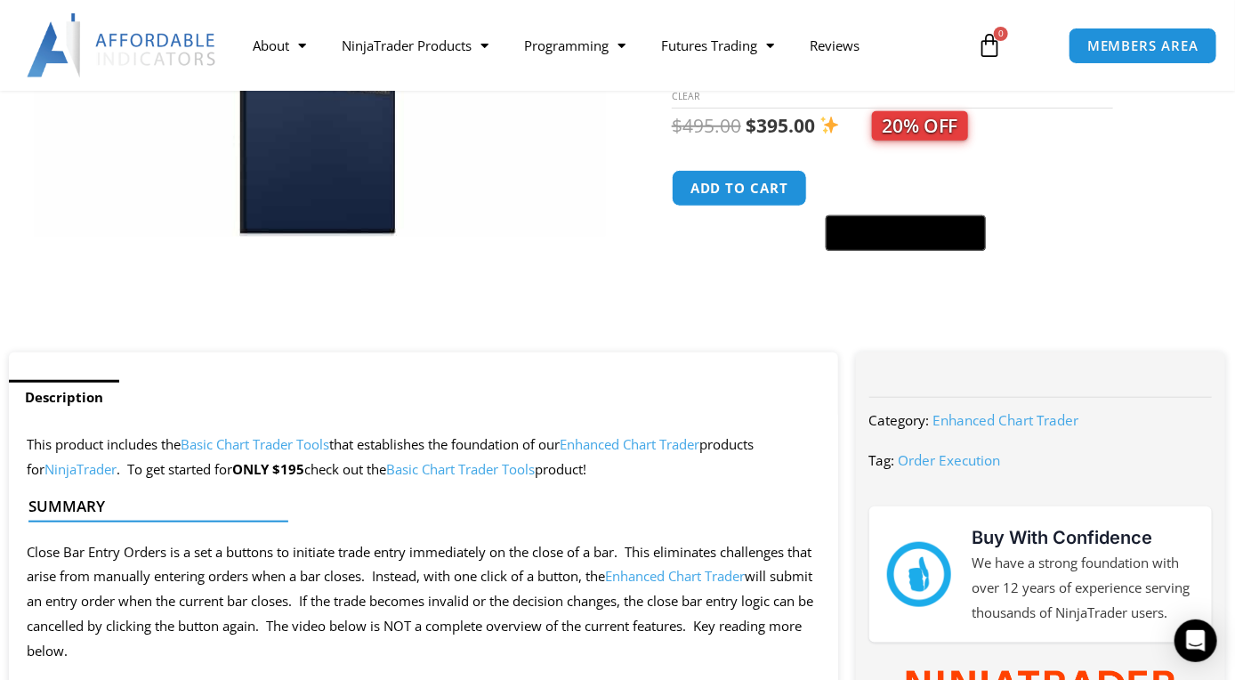
click at [421, 470] on link "Basic Chart Trader Tools" at bounding box center [460, 469] width 149 height 18
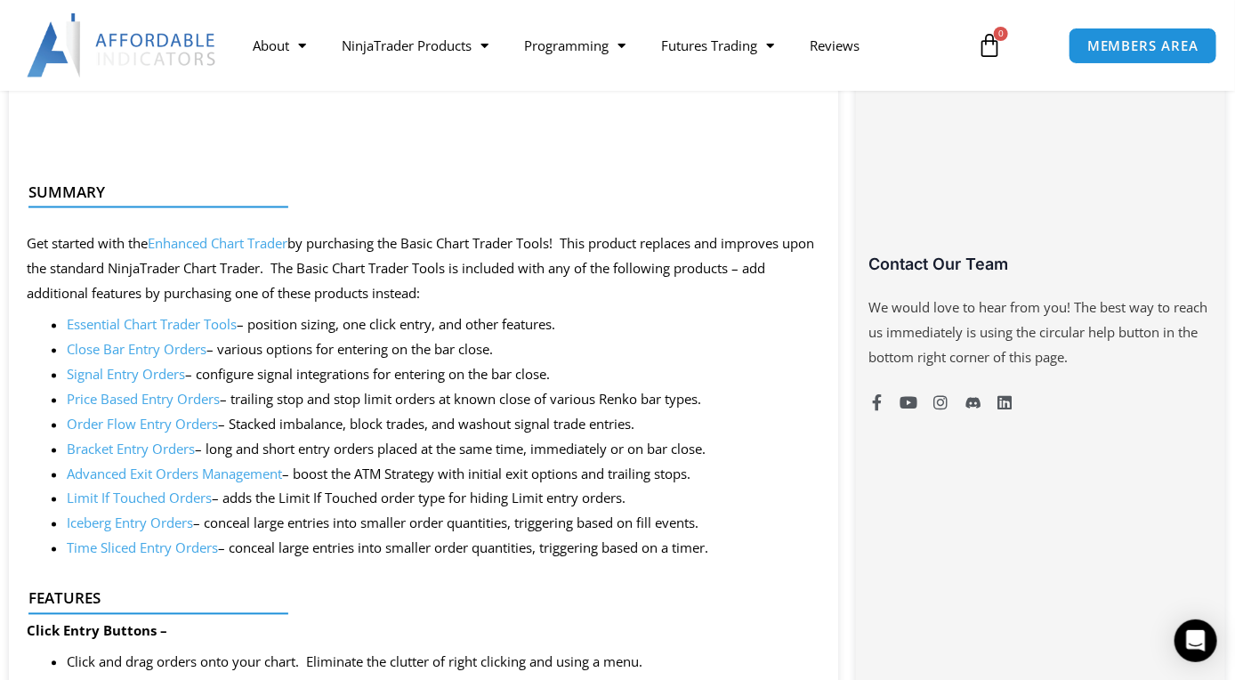
scroll to position [1246, 0]
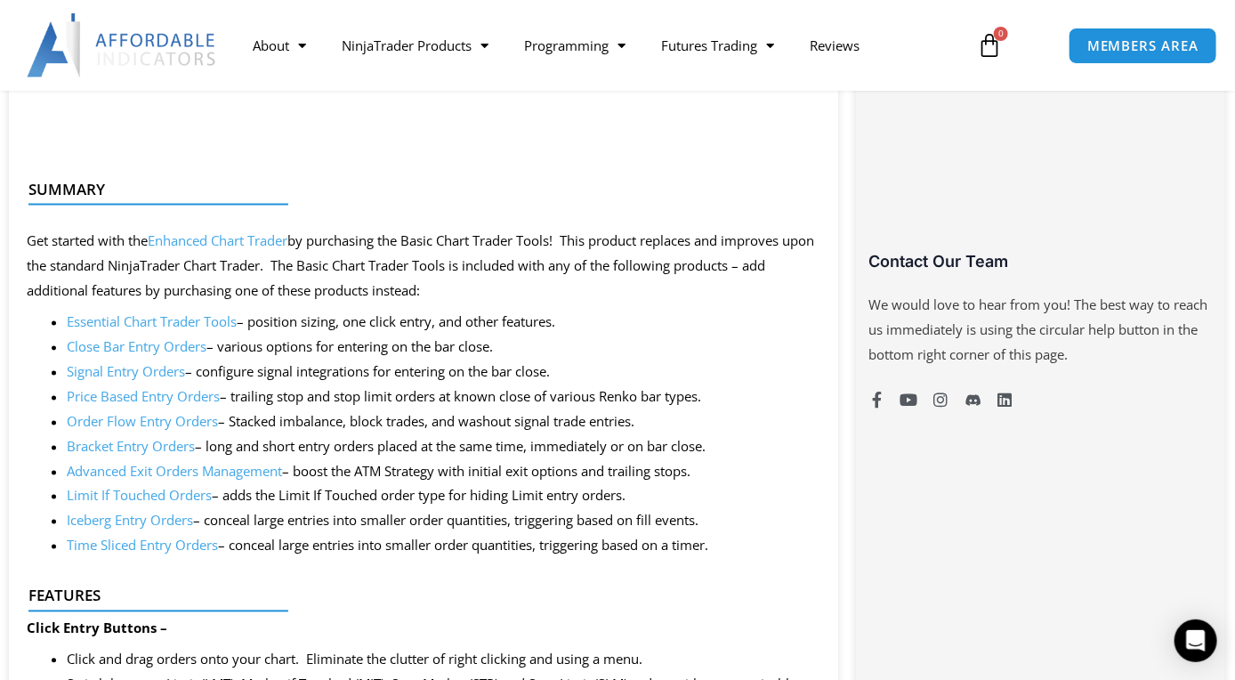
click at [182, 344] on link "Close Bar Entry Orders" at bounding box center [137, 347] width 140 height 18
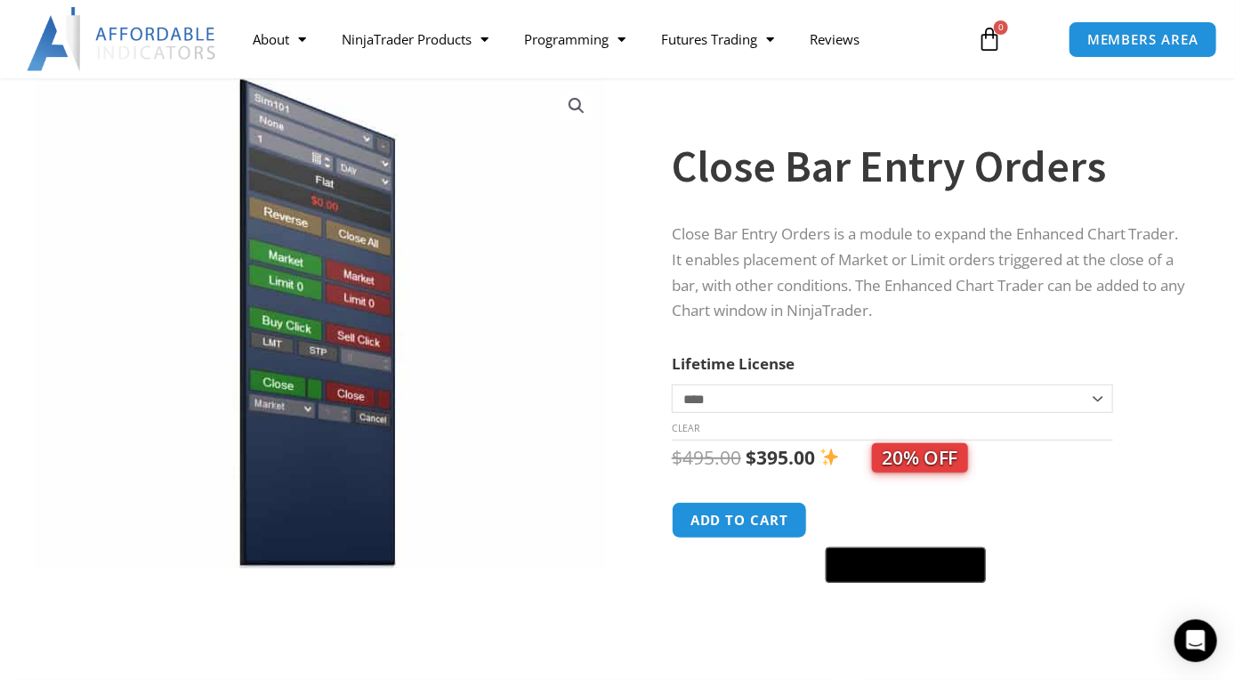
scroll to position [89, 0]
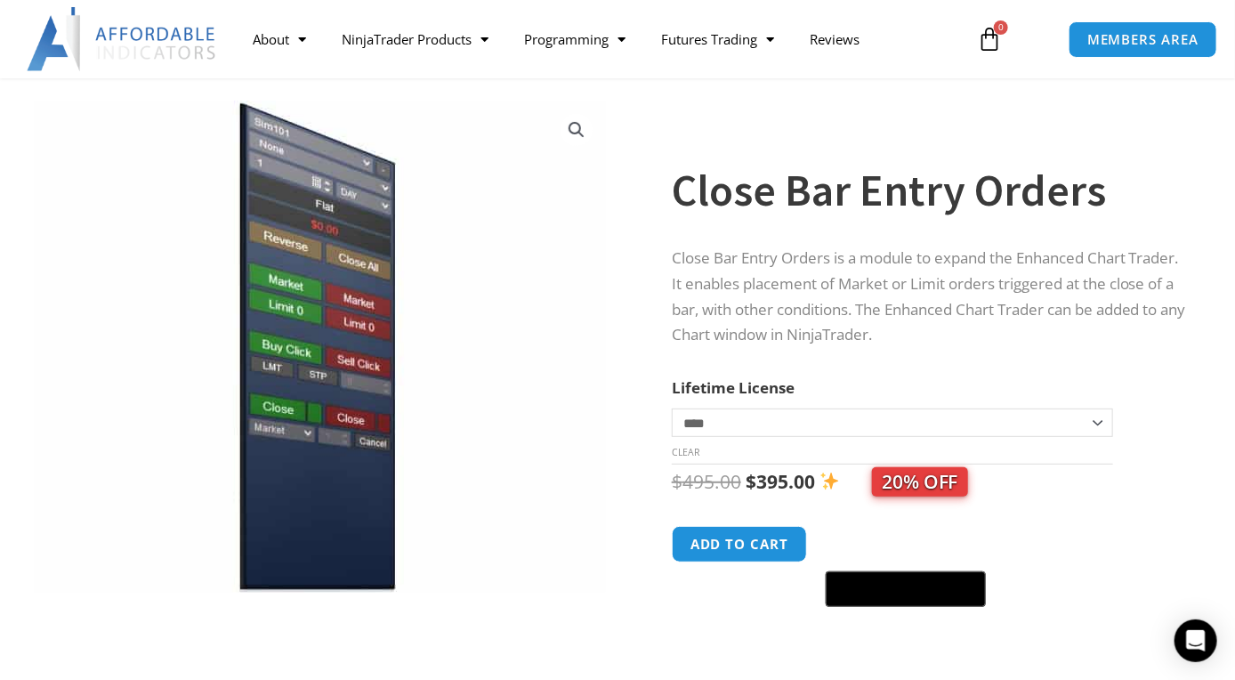
click at [1097, 422] on select "**********" at bounding box center [892, 422] width 441 height 28
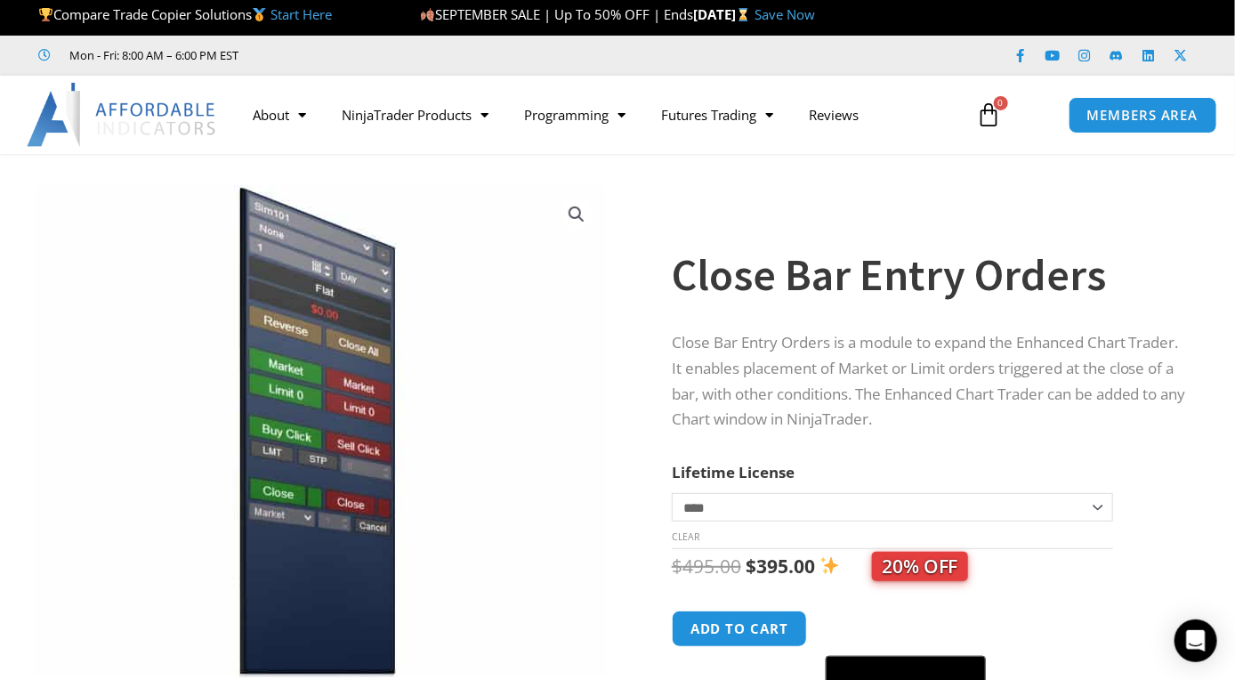
scroll to position [0, 0]
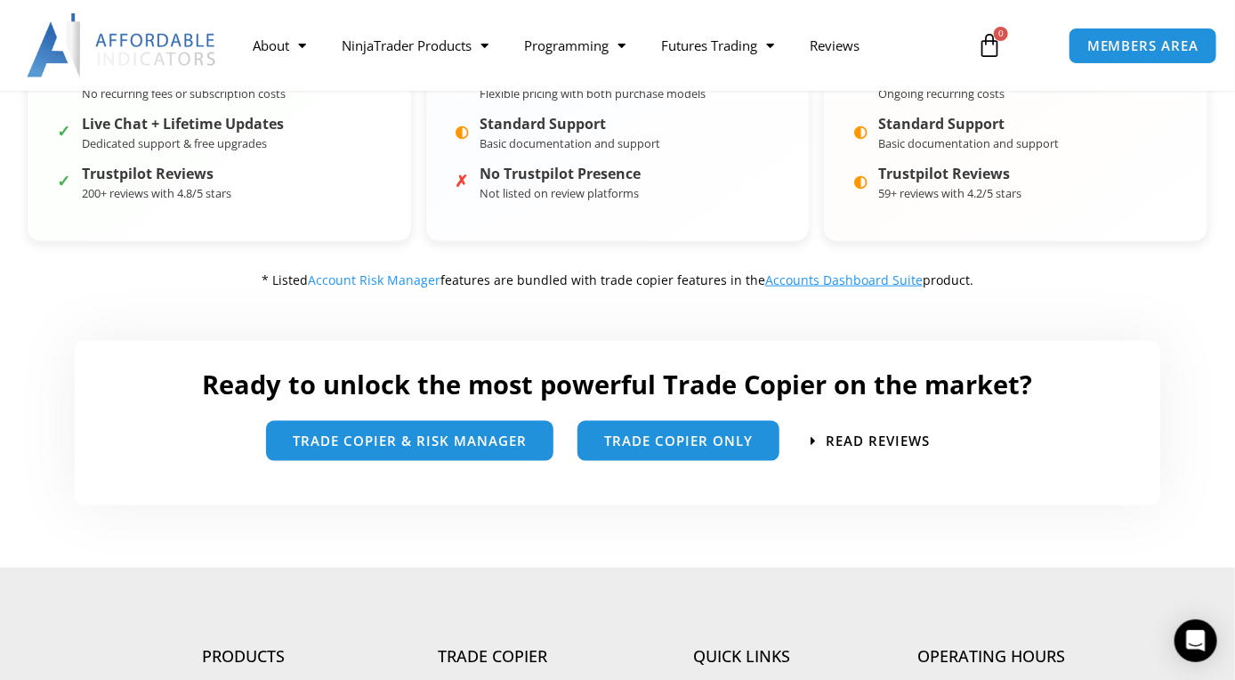
scroll to position [889, 0]
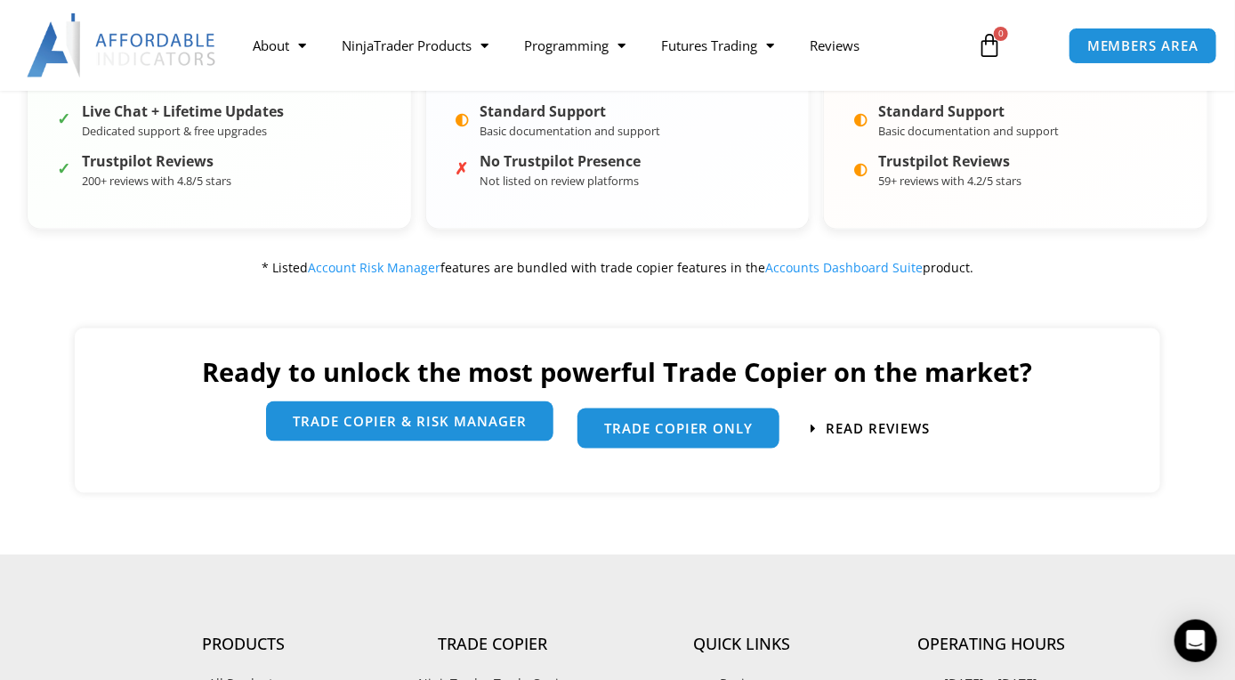
click at [447, 428] on span "trade copier & Risk manager" at bounding box center [410, 421] width 234 height 13
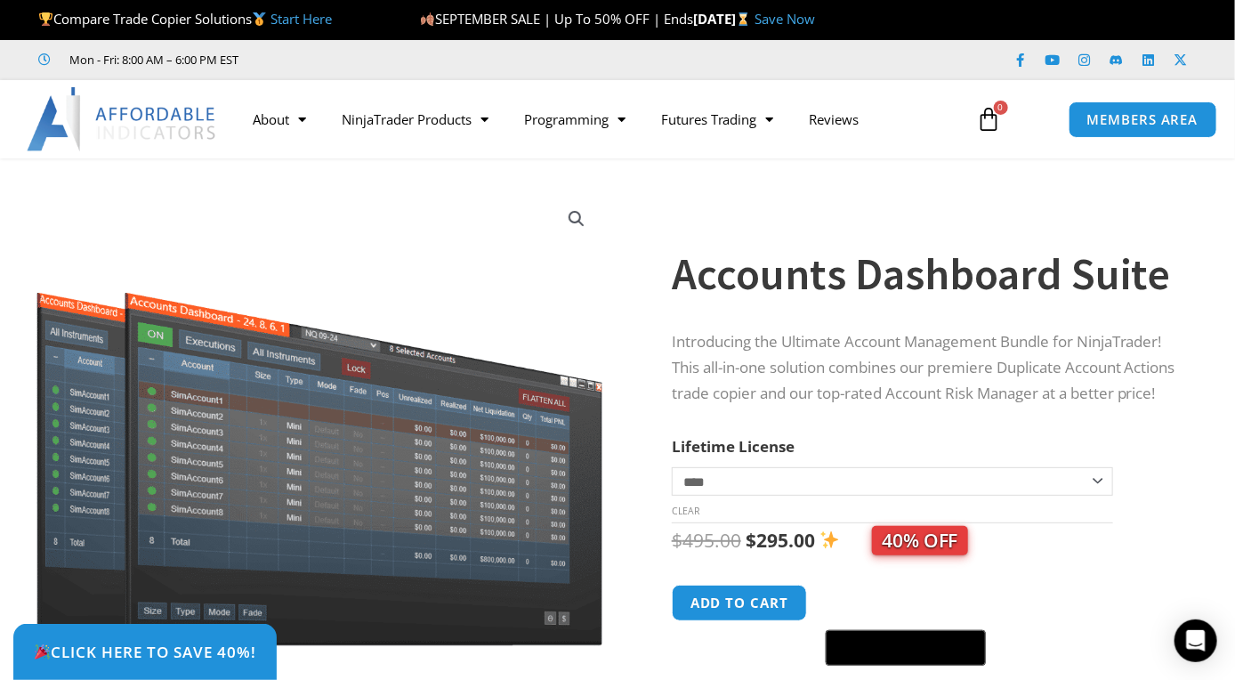
click at [815, 20] on link "Save Now" at bounding box center [785, 19] width 61 height 18
